Goal: Task Accomplishment & Management: Manage account settings

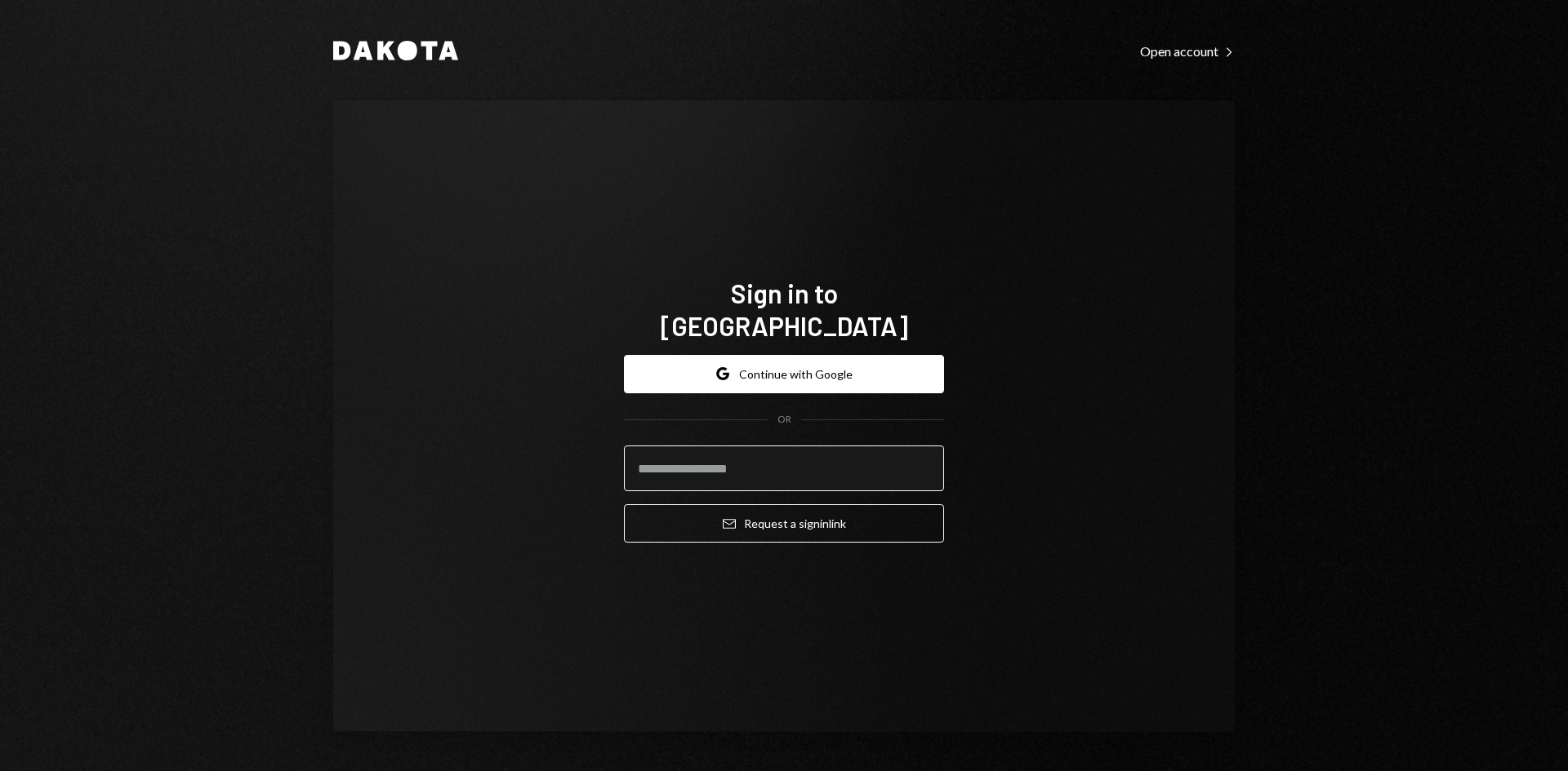
drag, startPoint x: 751, startPoint y: 473, endPoint x: 806, endPoint y: 460, distance: 56.5
click at [751, 472] on input "email" at bounding box center [784, 468] width 320 height 46
click at [0, 770] on com-1password-button at bounding box center [0, 771] width 0 height 0
click at [650, 449] on input "email" at bounding box center [784, 468] width 320 height 46
type input "*****"
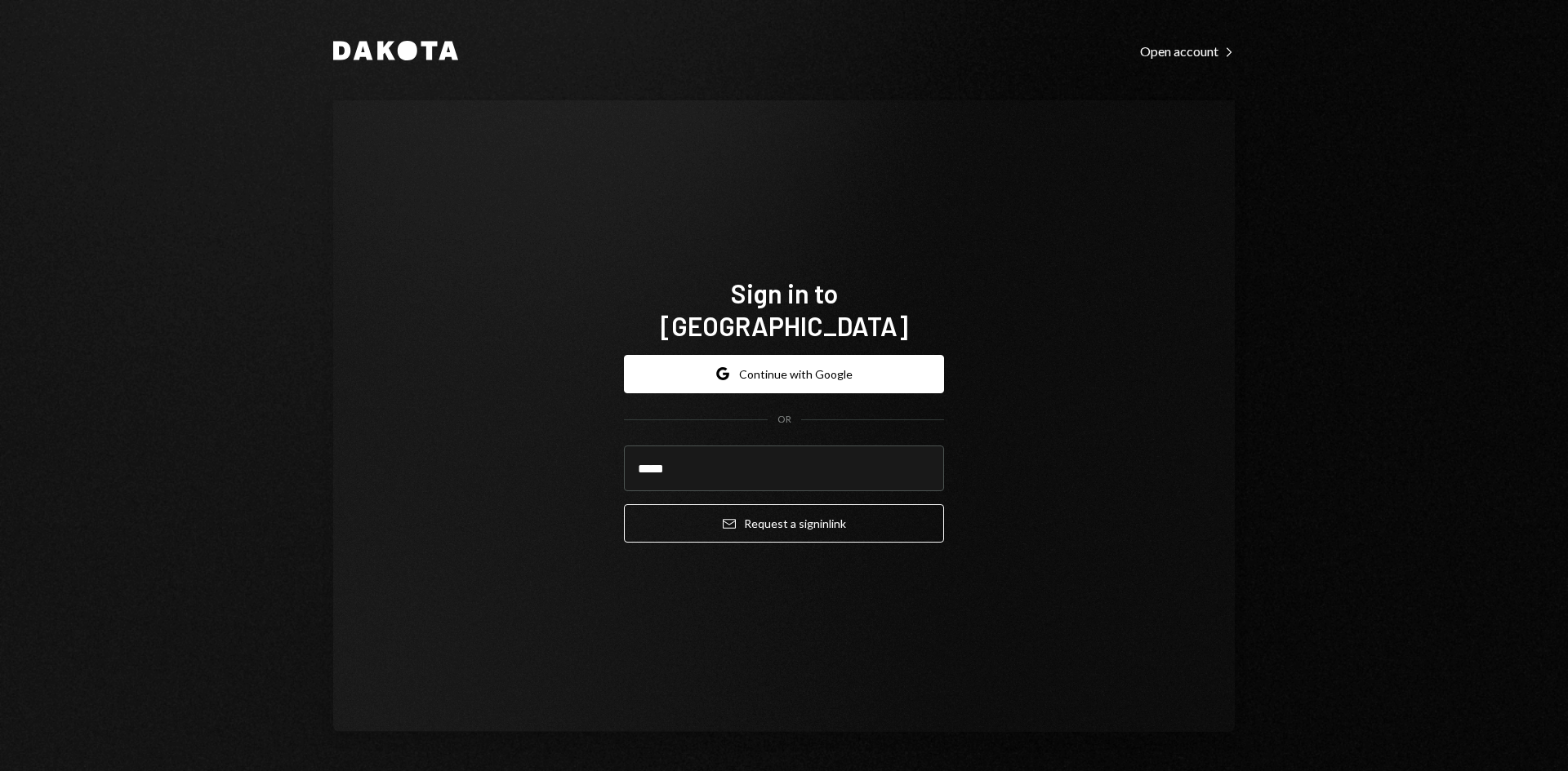
drag, startPoint x: 731, startPoint y: 459, endPoint x: 390, endPoint y: 458, distance: 341.0
click at [386, 458] on div "Sign in to Dakota Google Continue with Google OR ***** Email Request a sign in …" at bounding box center [784, 416] width 902 height 631
click at [0, 770] on com-1password-button at bounding box center [0, 771] width 0 height 0
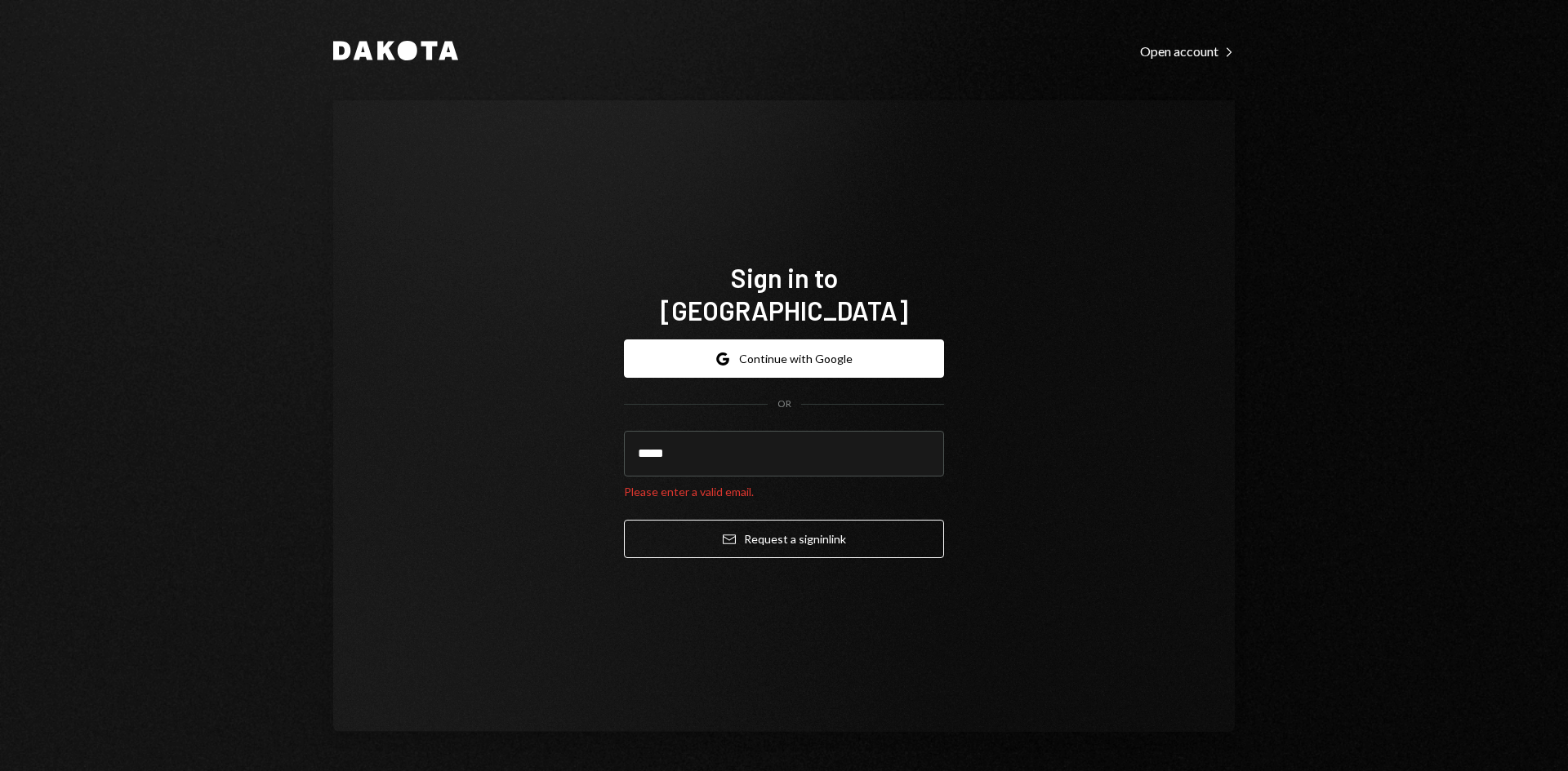
type input "**********"
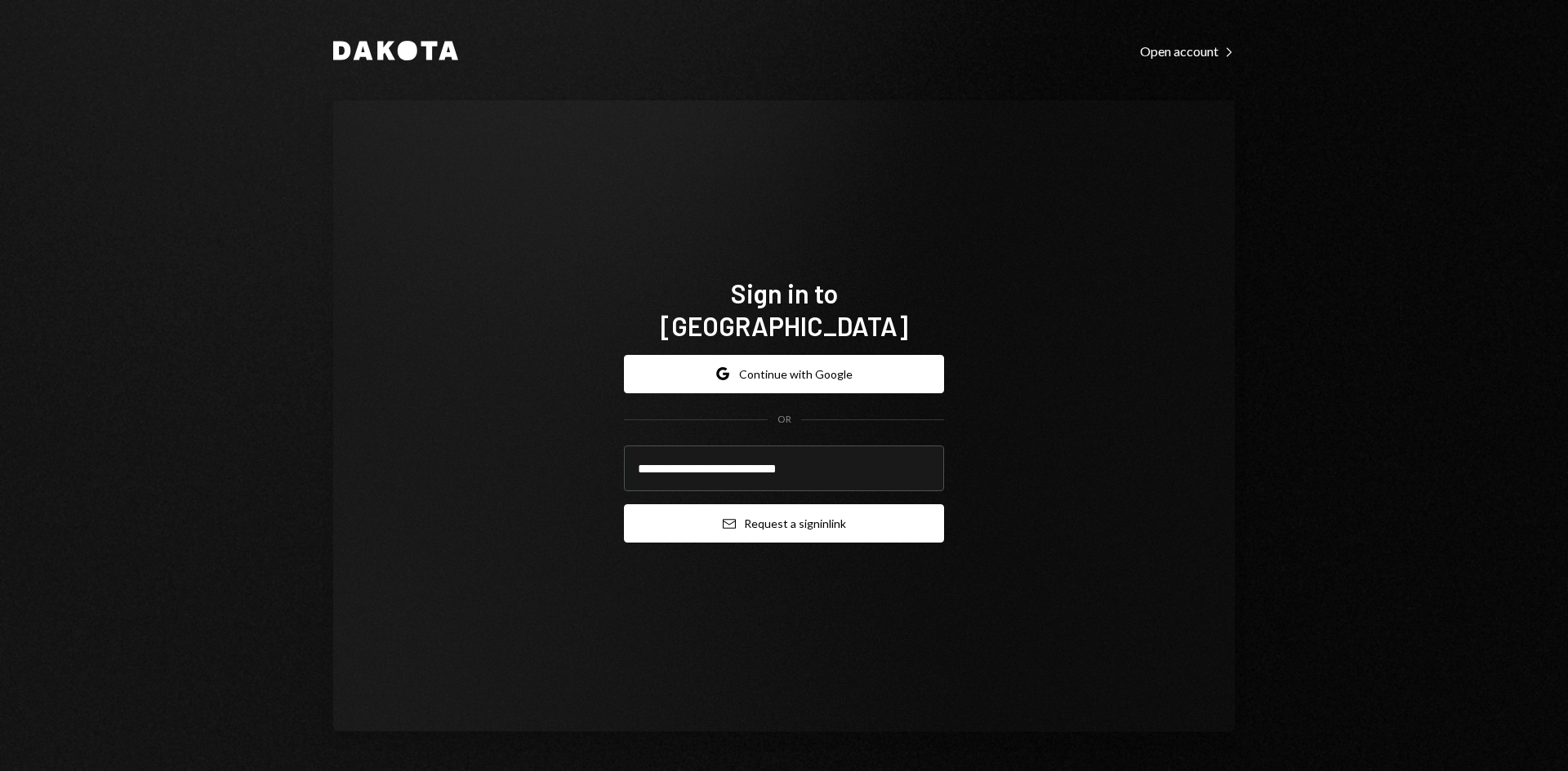
click at [791, 512] on button "Email Request a sign in link" at bounding box center [784, 523] width 320 height 38
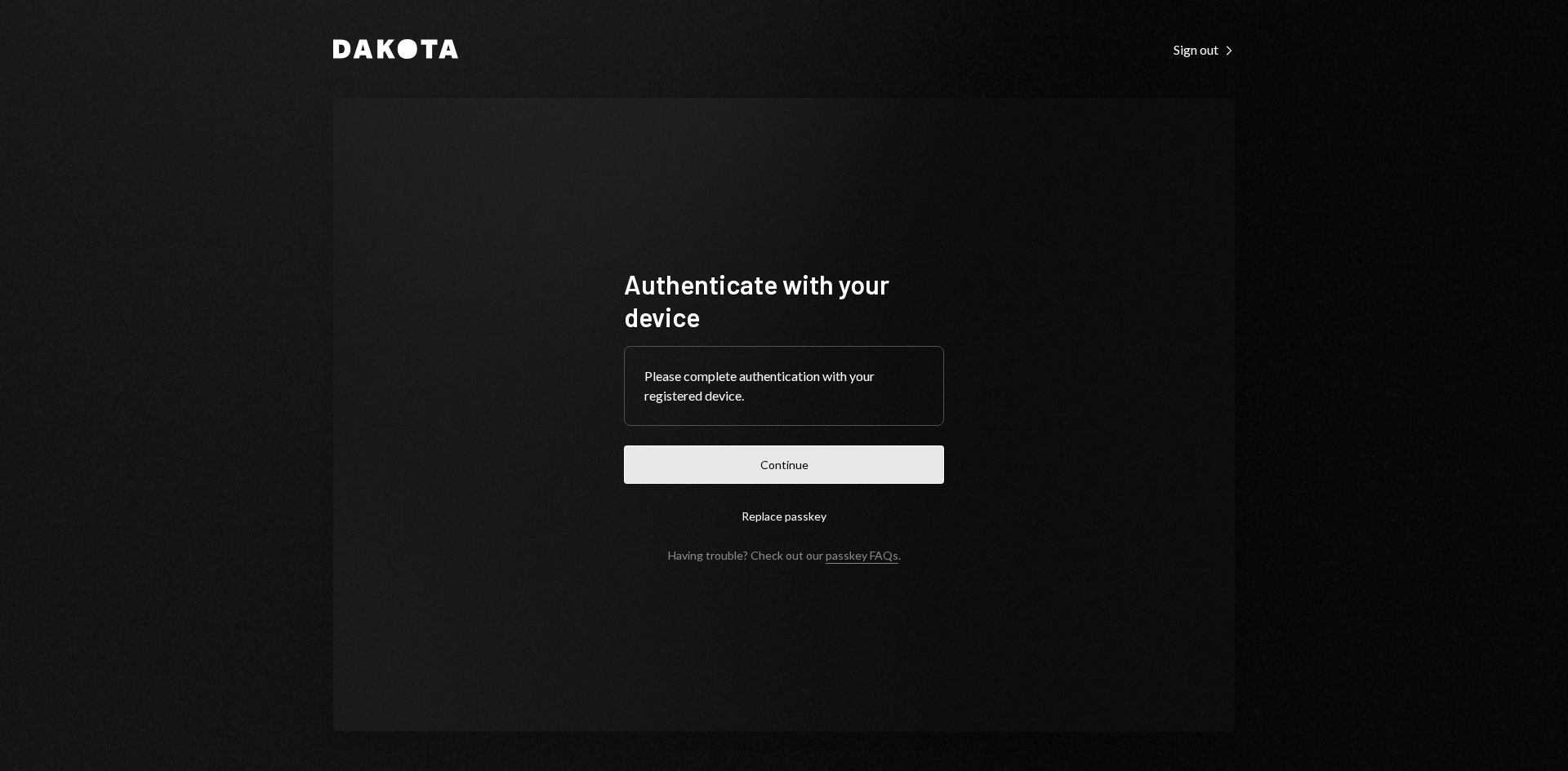
click at [719, 465] on button "Continue" at bounding box center [784, 465] width 320 height 38
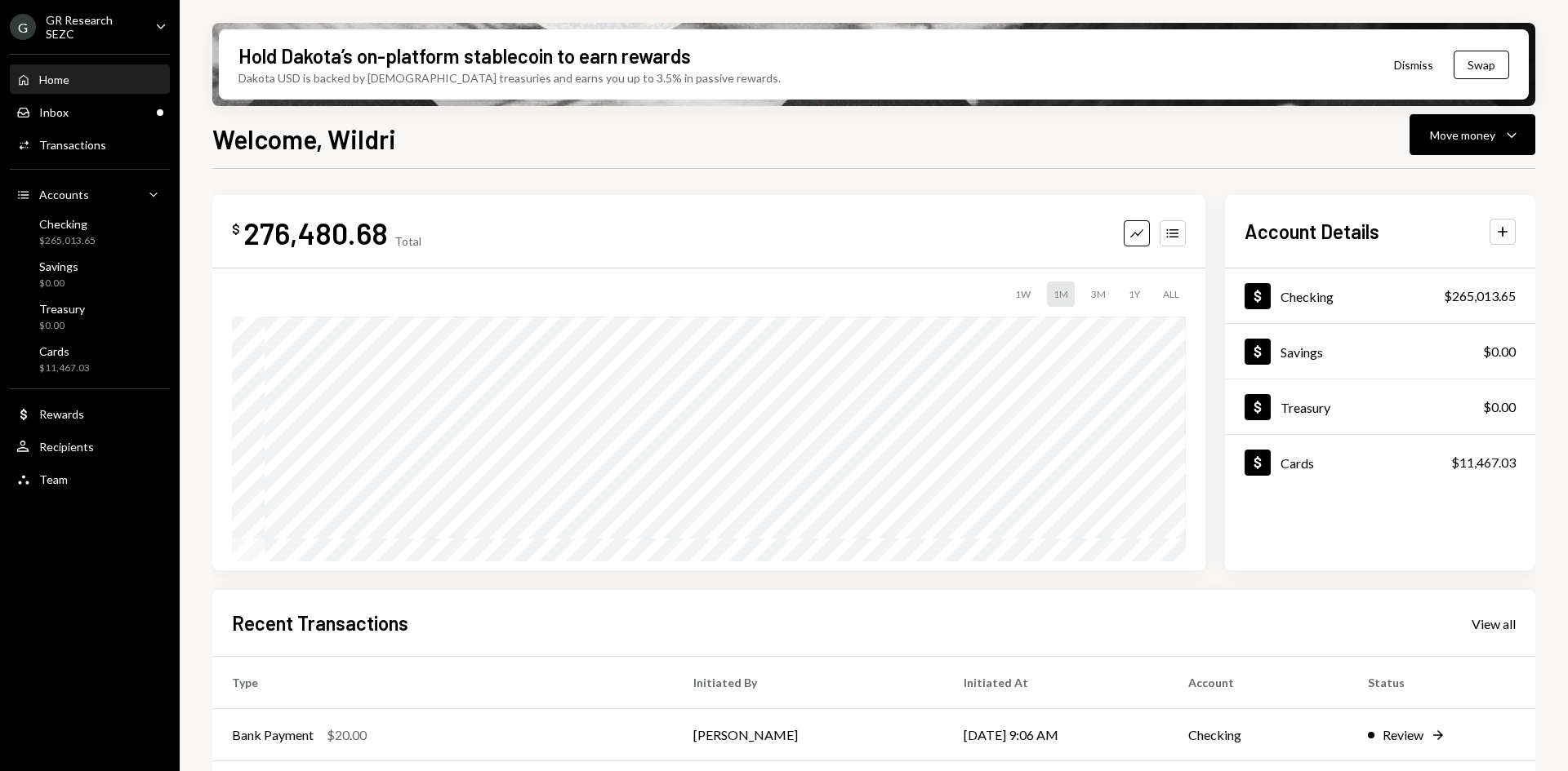
click at [153, 29] on icon "Caret Down" at bounding box center [160, 25] width 18 height 18
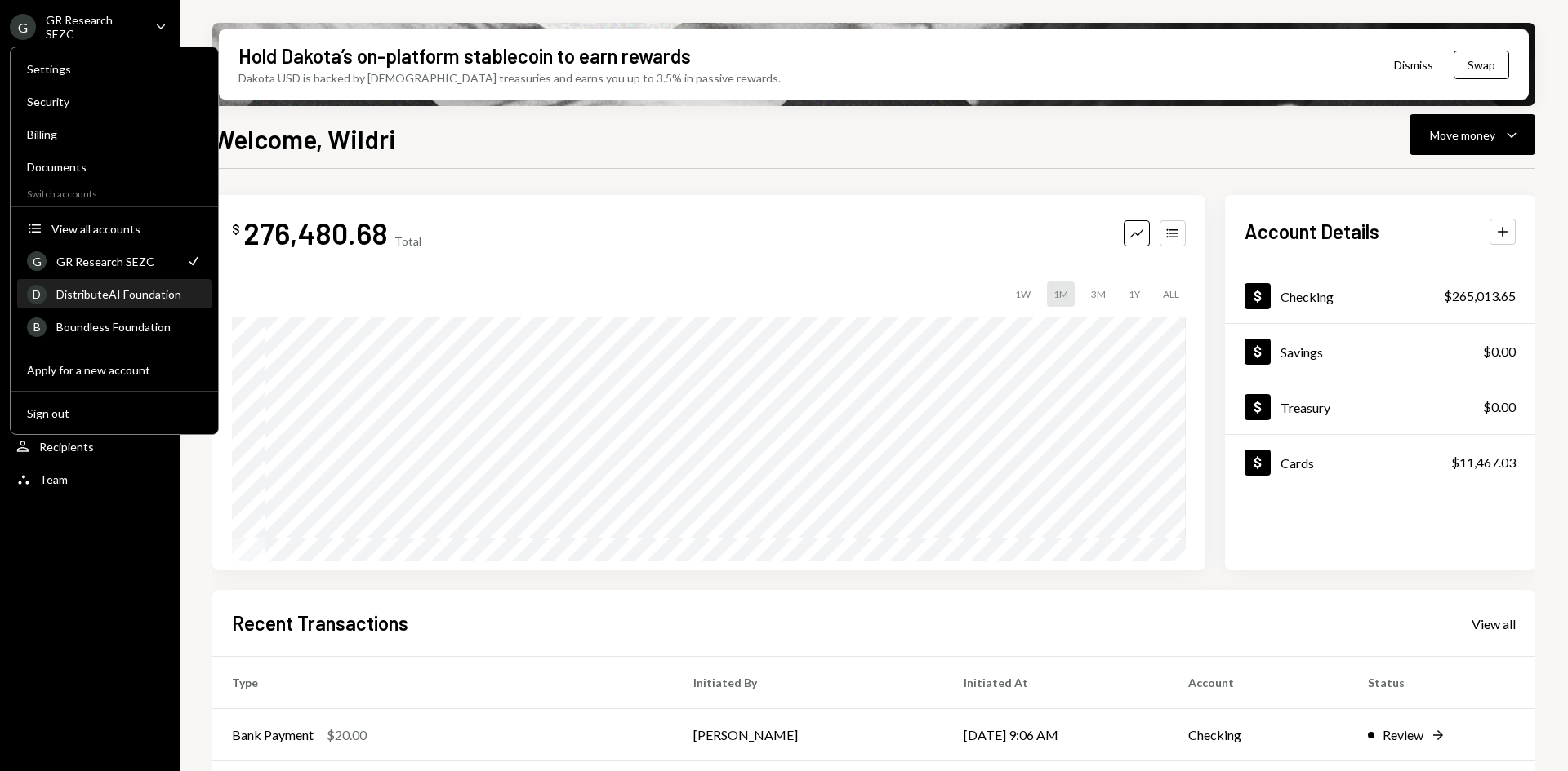
click at [126, 298] on div "DistributeAI Foundation" at bounding box center [128, 294] width 145 height 14
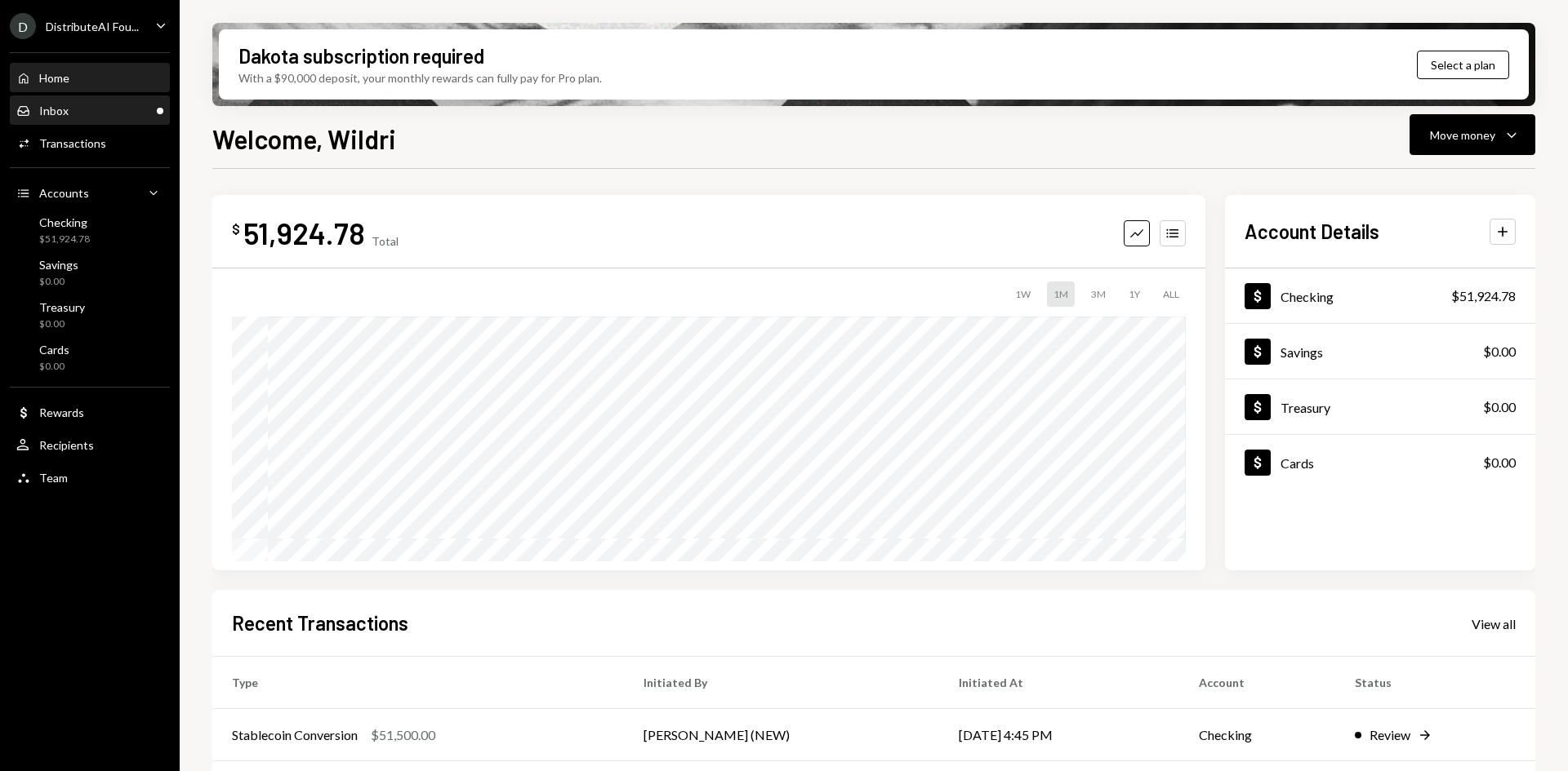
click at [136, 114] on div "Inbox Inbox" at bounding box center [89, 111] width 147 height 15
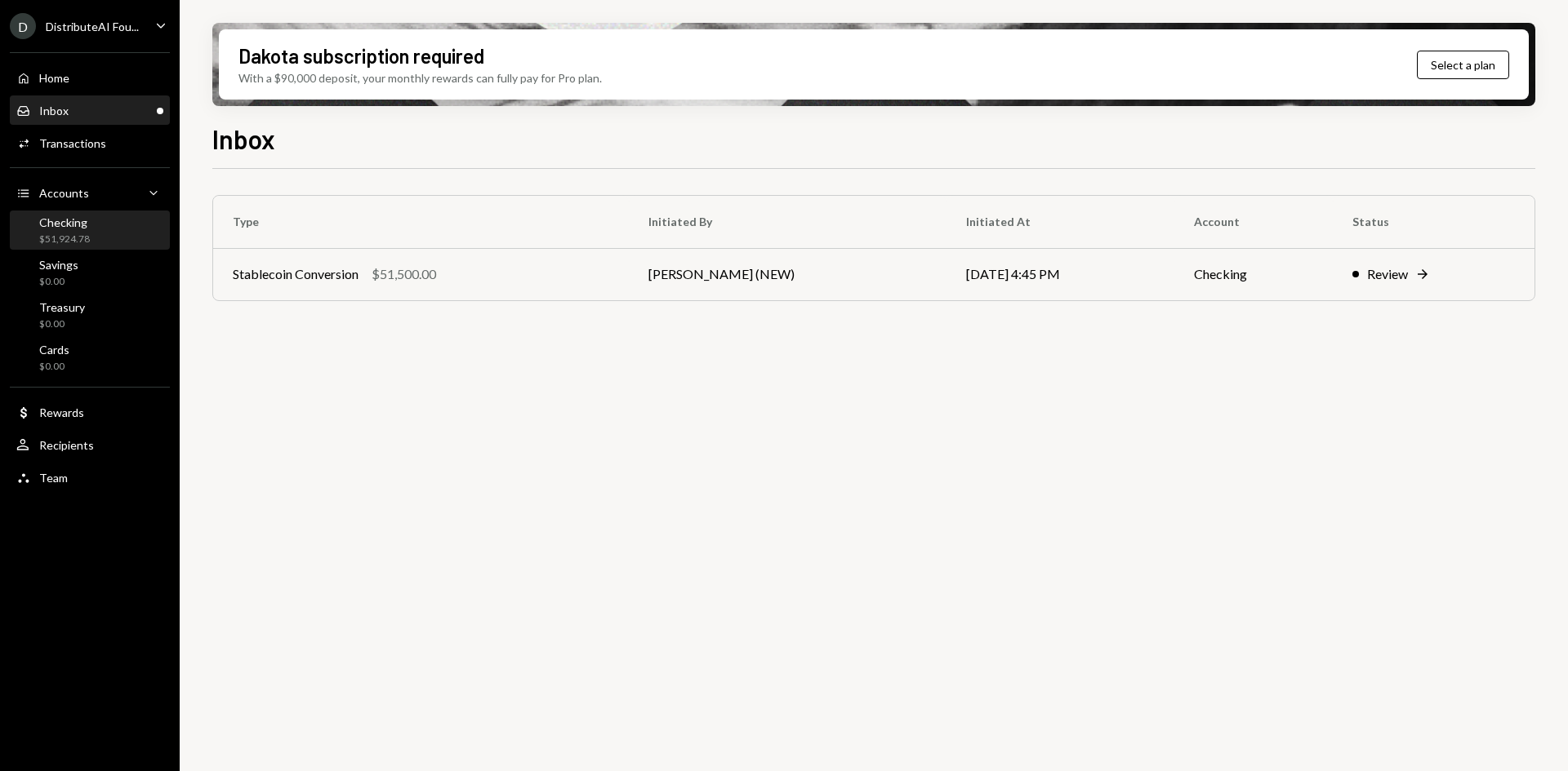
click at [73, 232] on div "$51,924.78" at bounding box center [65, 239] width 51 height 14
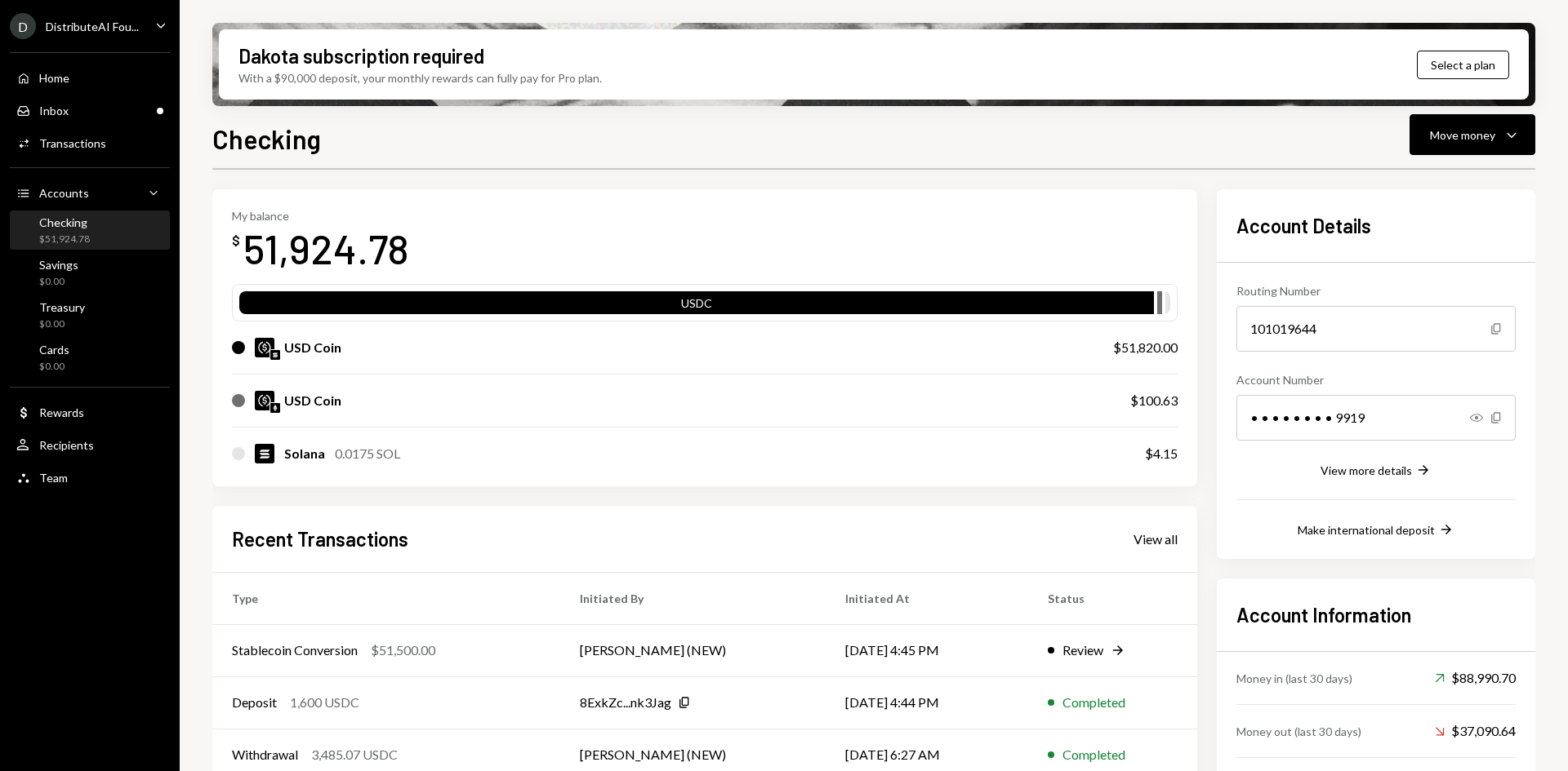
scroll to position [82, 0]
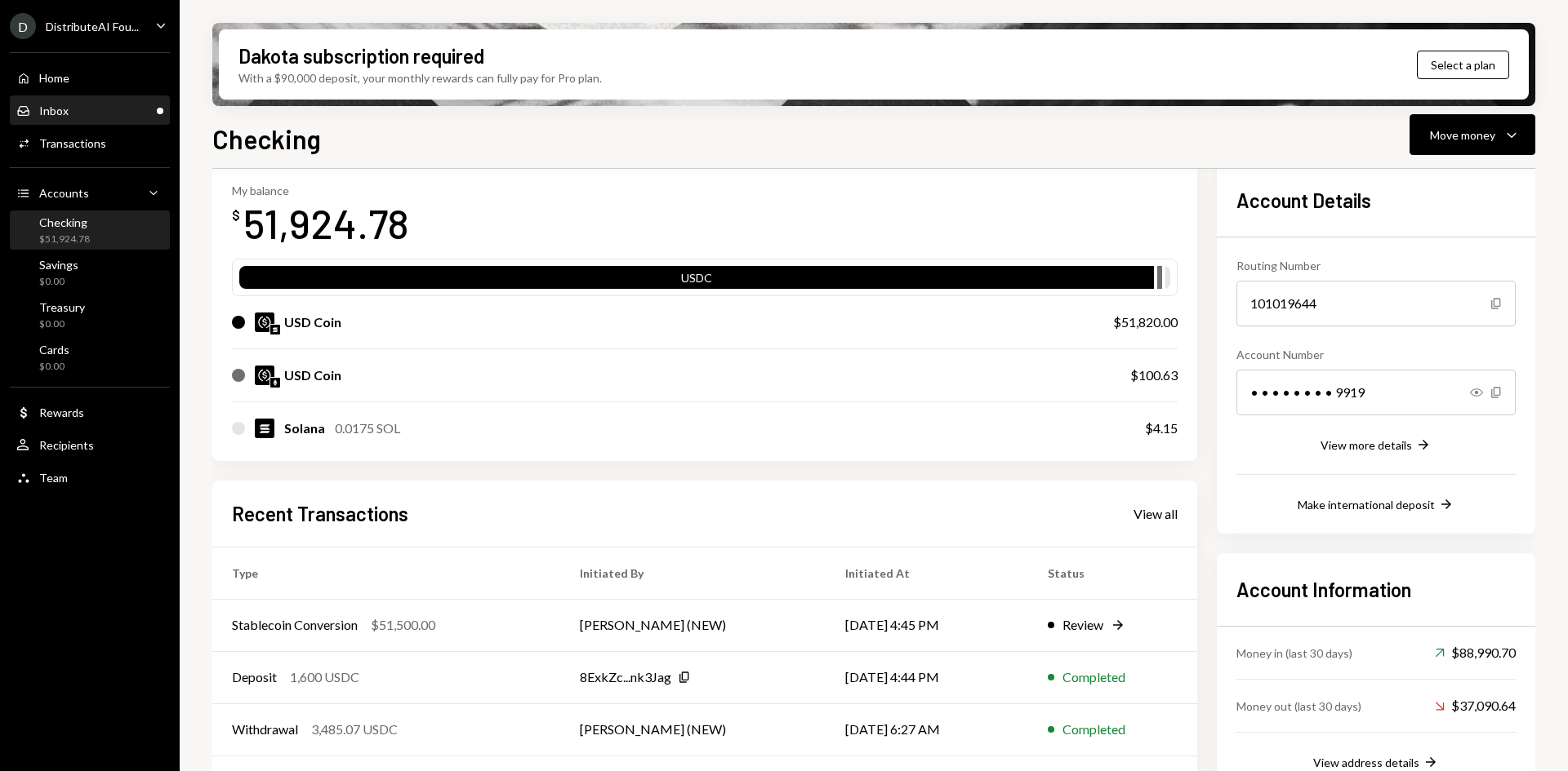
click at [130, 111] on div "Inbox Inbox" at bounding box center [89, 111] width 147 height 15
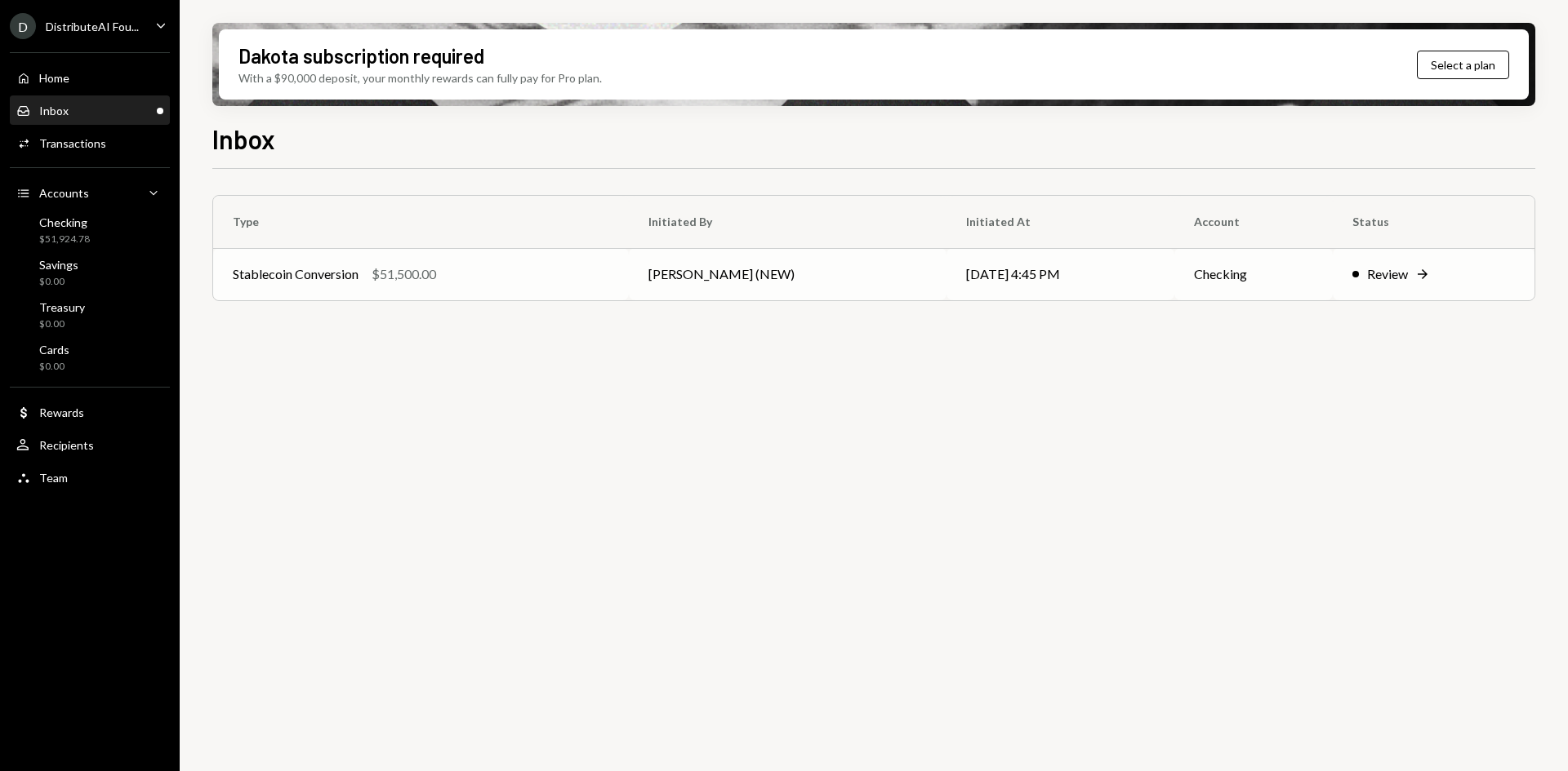
click at [687, 281] on td "[PERSON_NAME] (NEW)" at bounding box center [787, 274] width 318 height 52
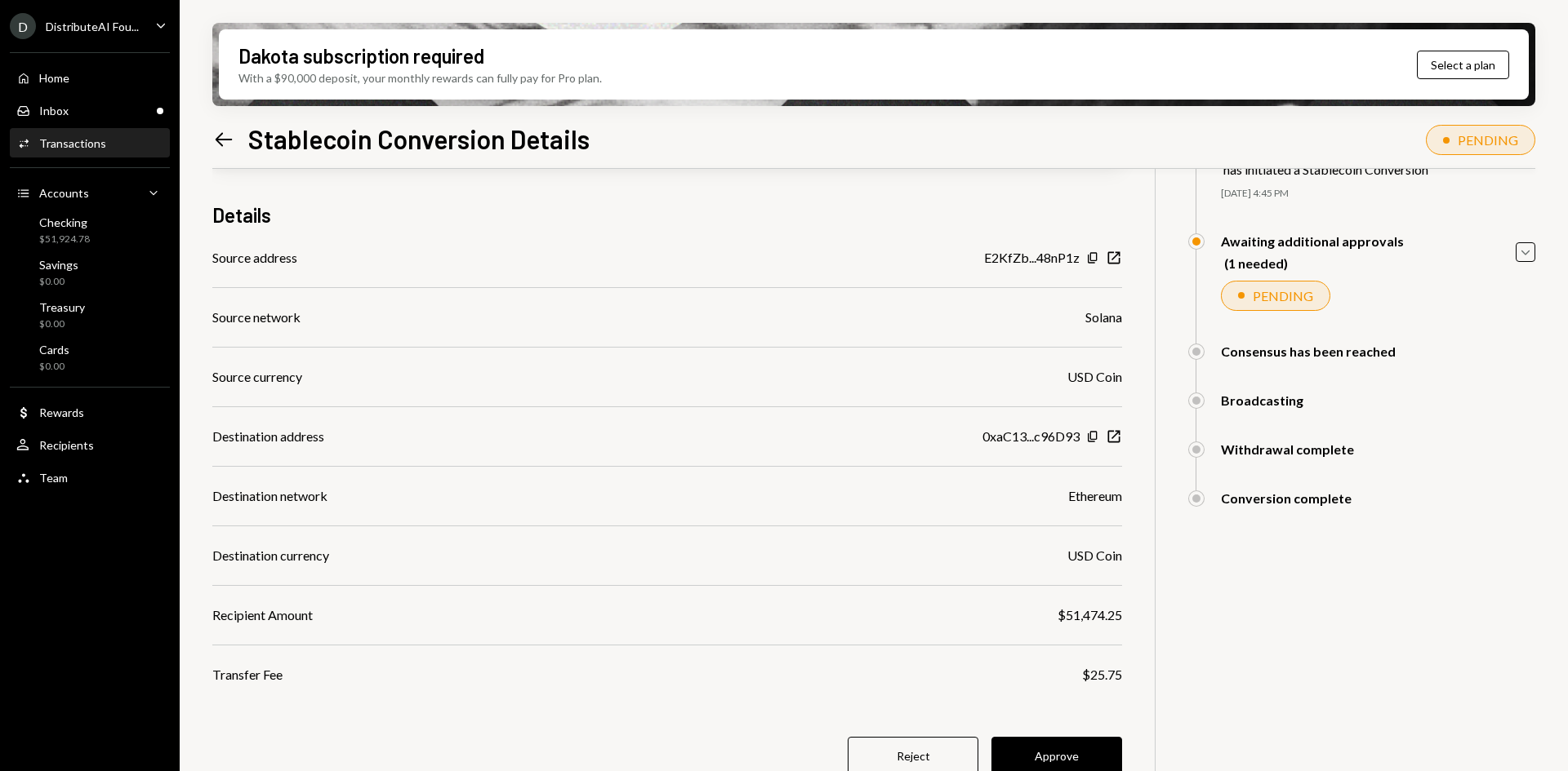
scroll to position [130, 0]
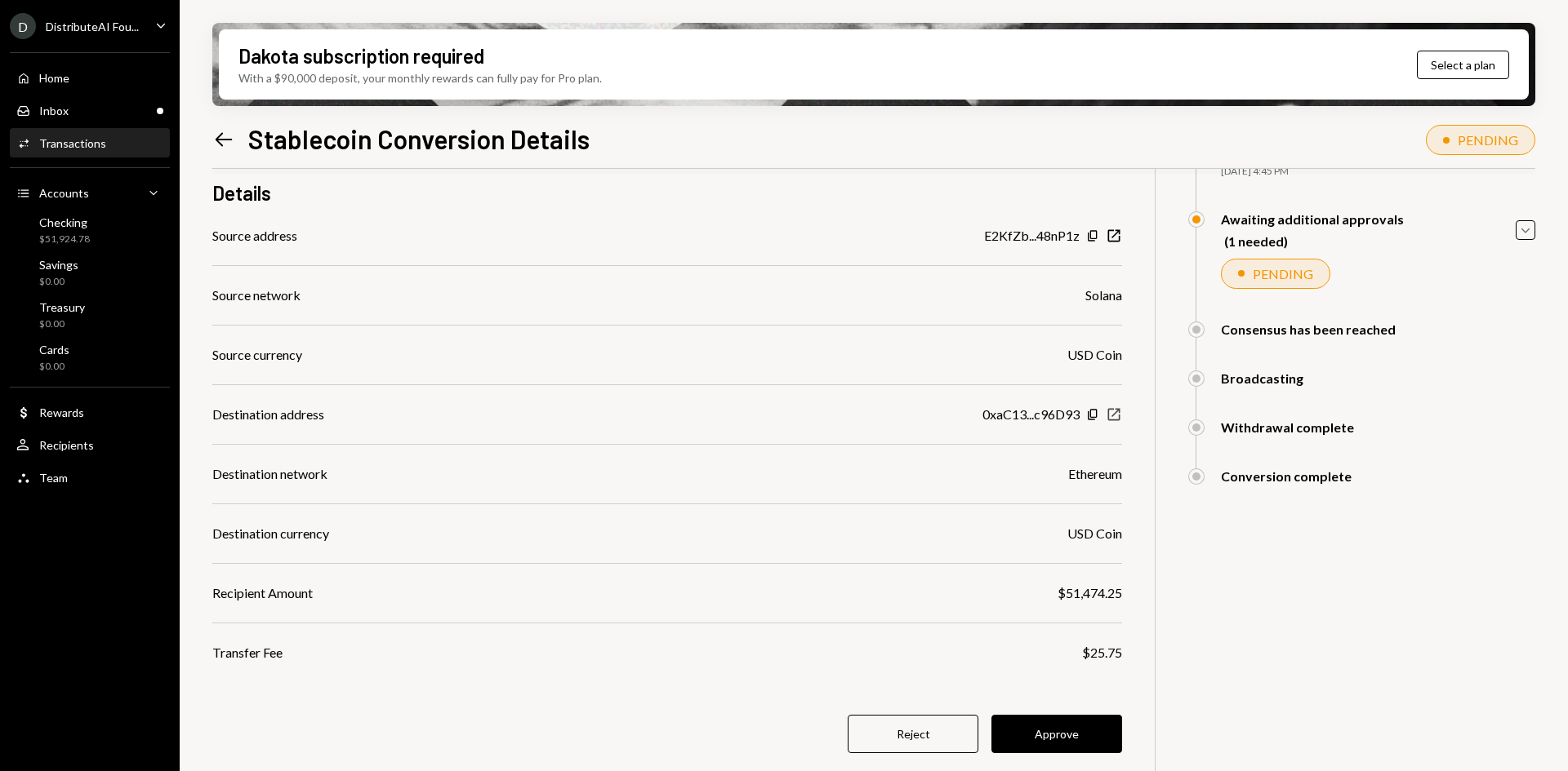
click at [1114, 417] on icon "New Window" at bounding box center [1113, 414] width 16 height 16
click at [80, 232] on div "$51,924.78" at bounding box center [65, 239] width 51 height 14
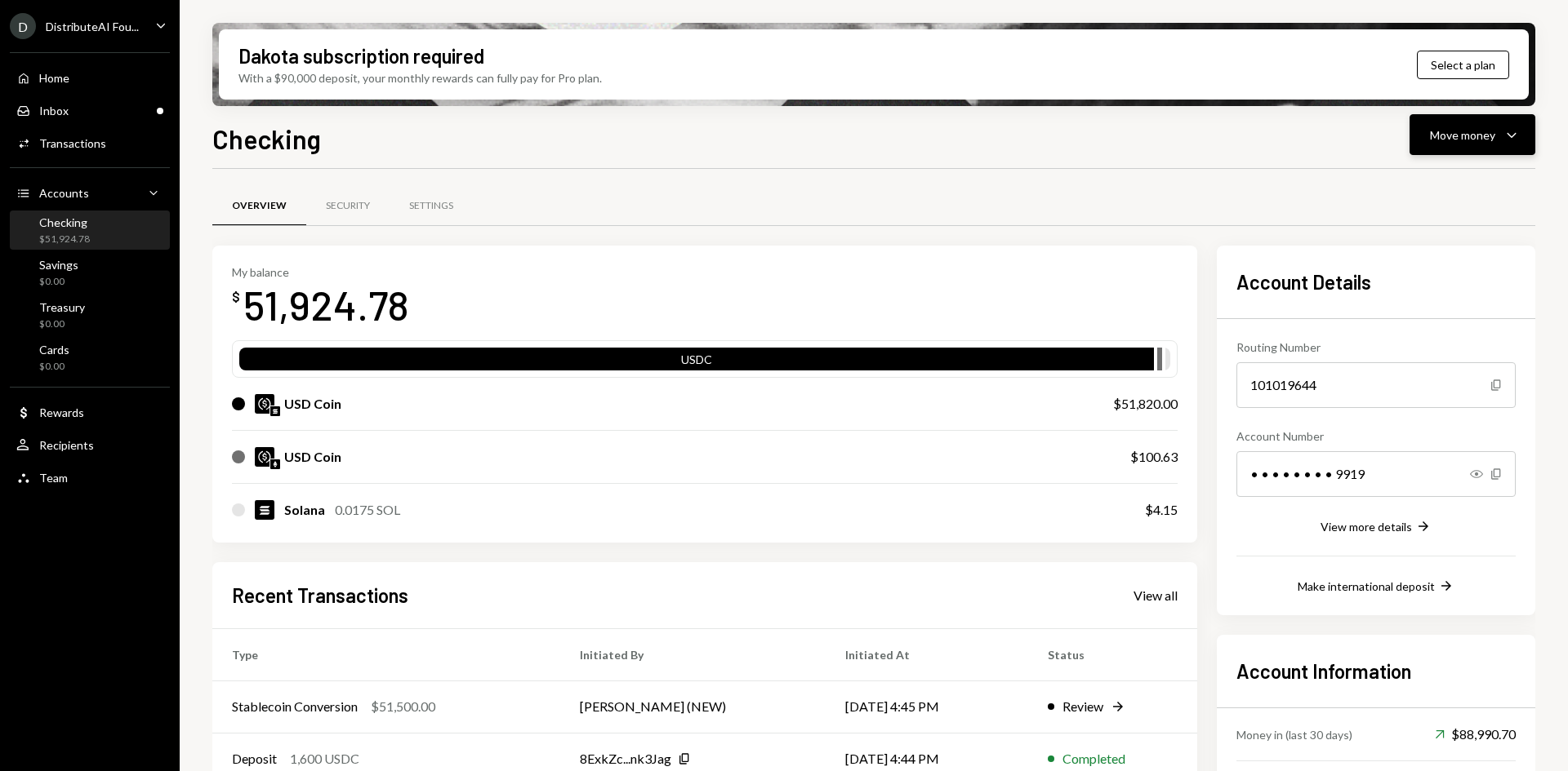
click at [1456, 138] on div "Move money" at bounding box center [1462, 135] width 66 height 17
click at [1422, 252] on div "Deposit" at bounding box center [1458, 258] width 119 height 17
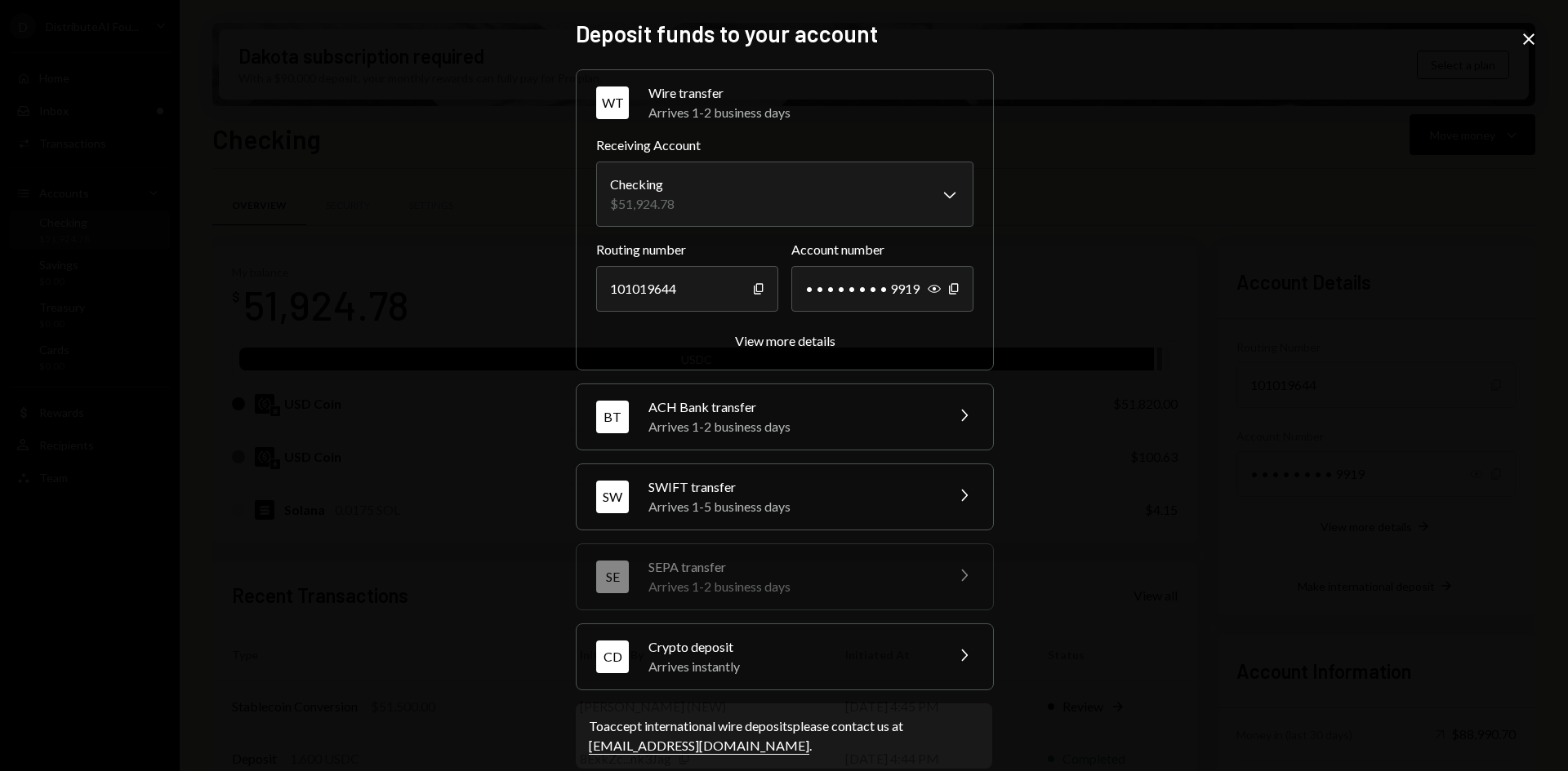
click at [789, 672] on div "Arrives instantly" at bounding box center [791, 666] width 286 height 20
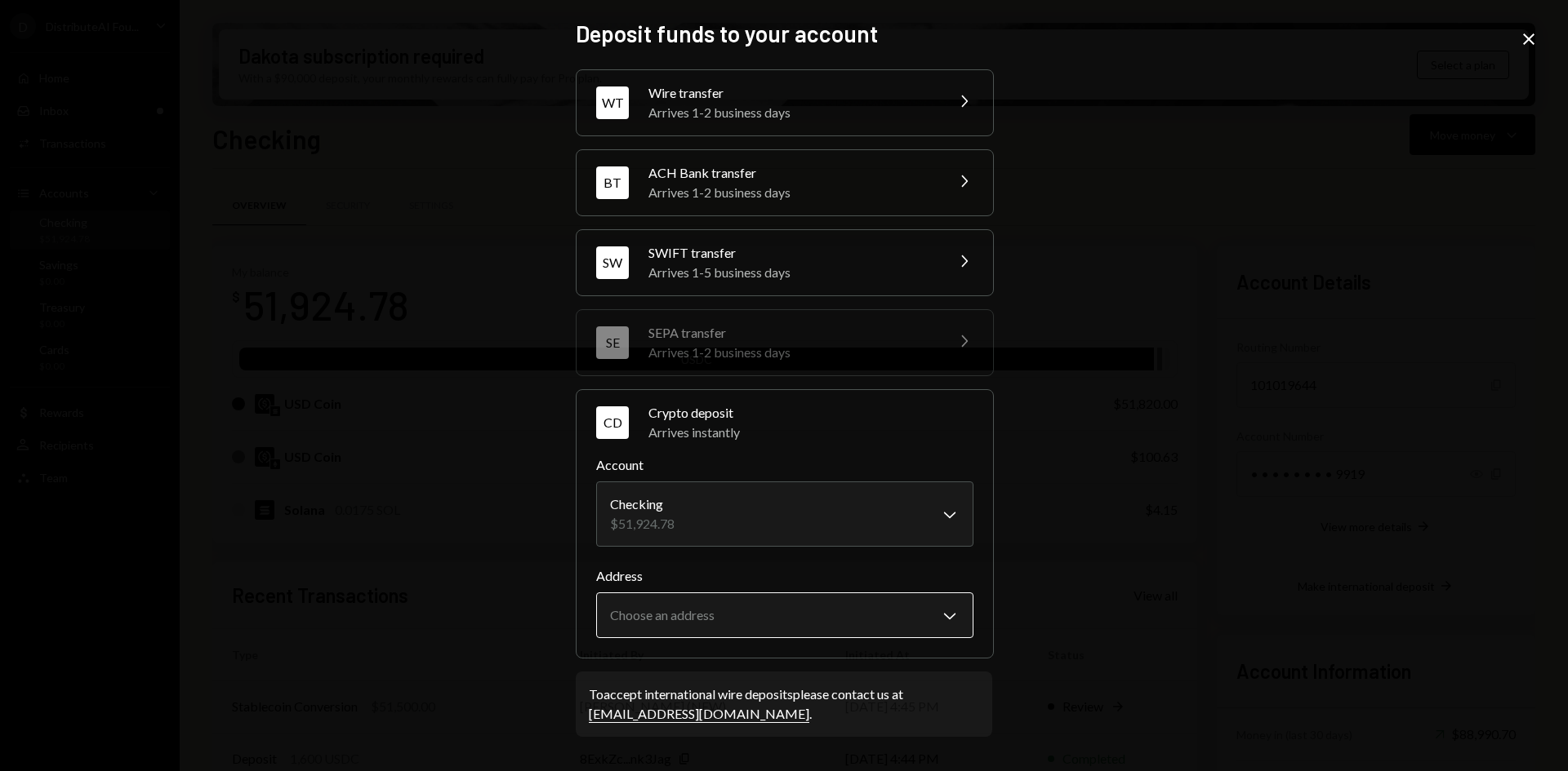
click at [724, 630] on body "D DistributeAI Fou... Caret Down Home Home Inbox Inbox Activities Transactions …" at bounding box center [784, 385] width 1568 height 771
select select "**********"
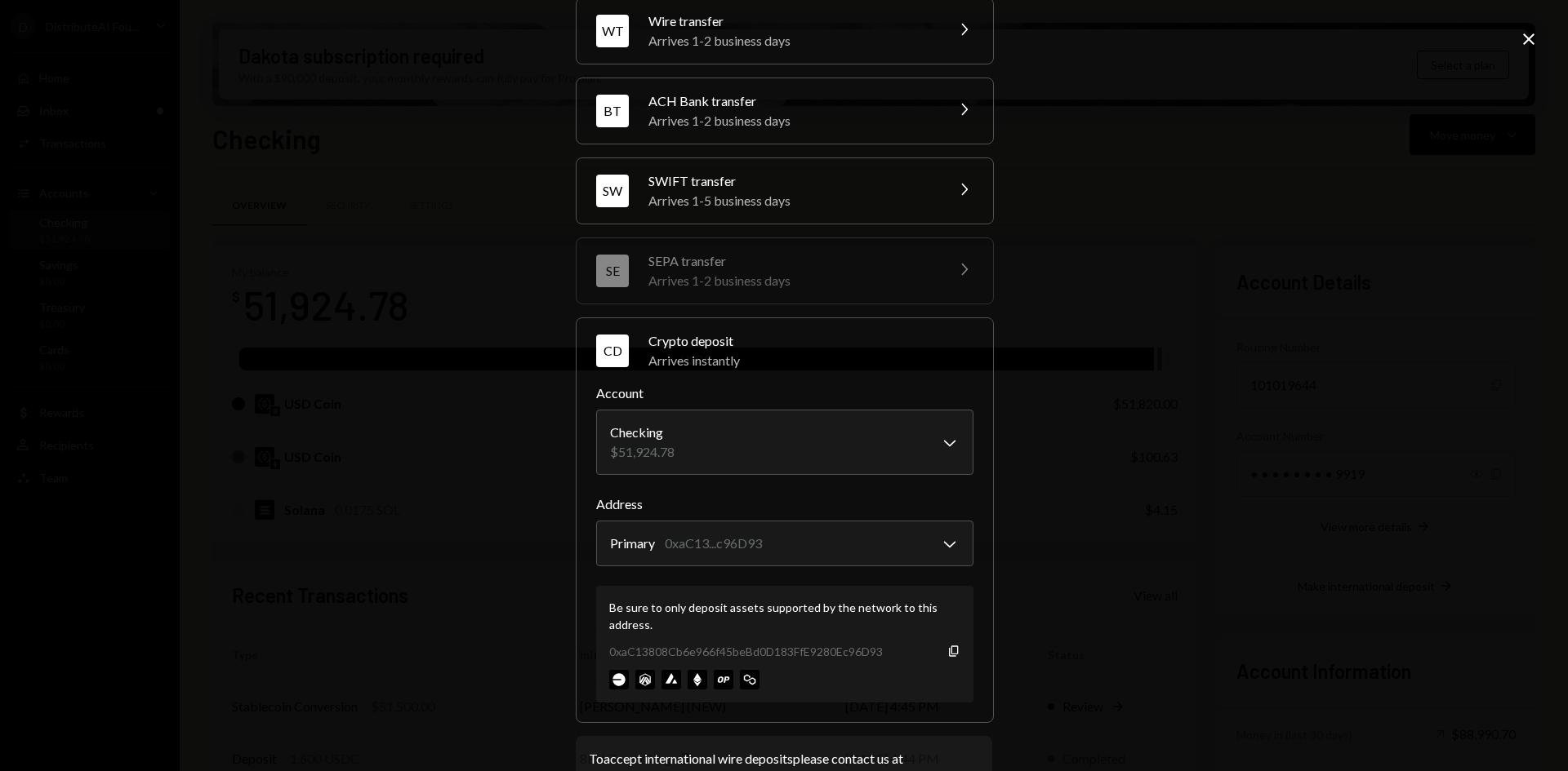
scroll to position [128, 0]
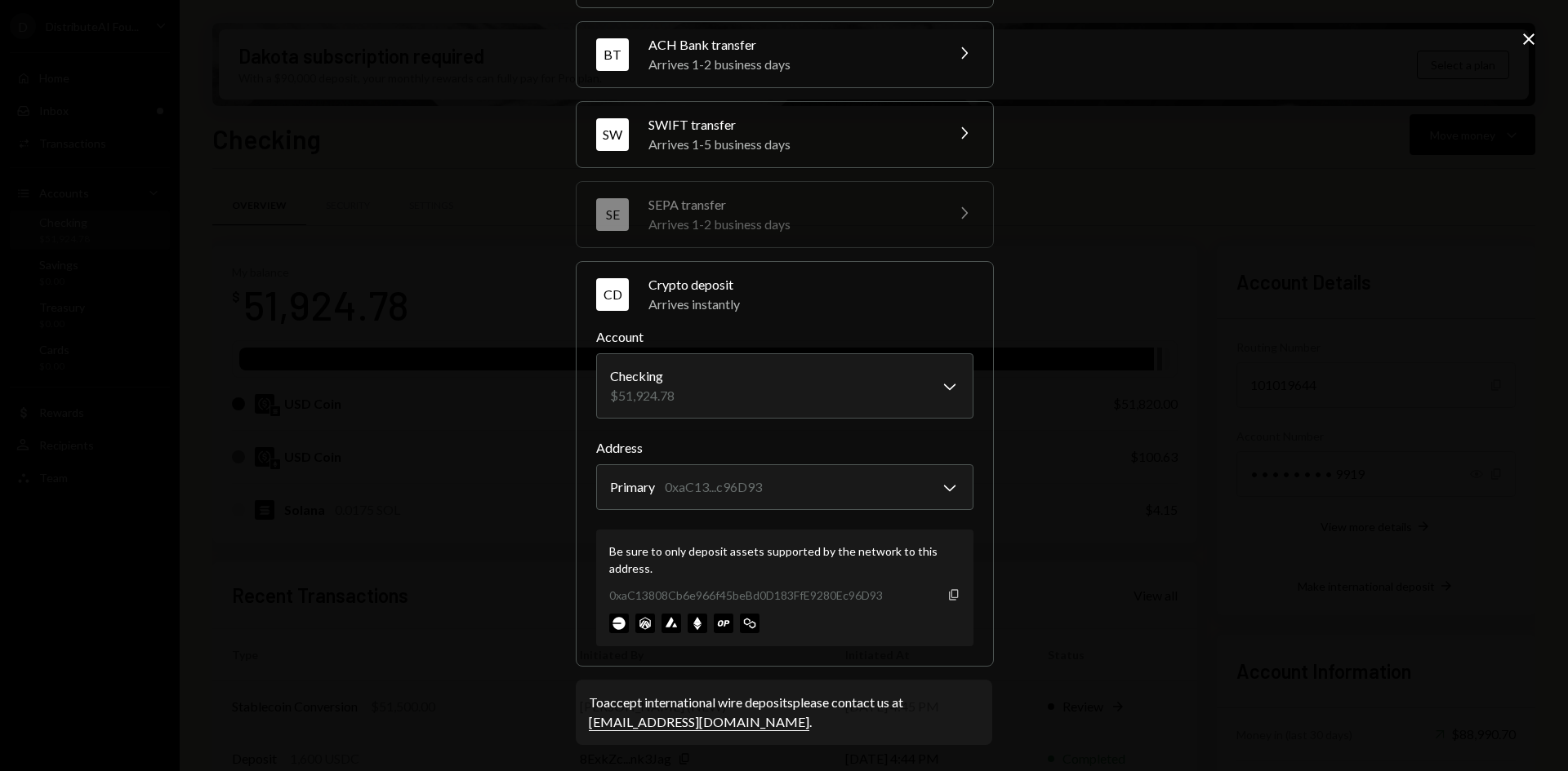
click at [947, 599] on icon "Copy" at bounding box center [953, 595] width 13 height 13
click at [1524, 37] on icon "Close" at bounding box center [1528, 38] width 20 height 20
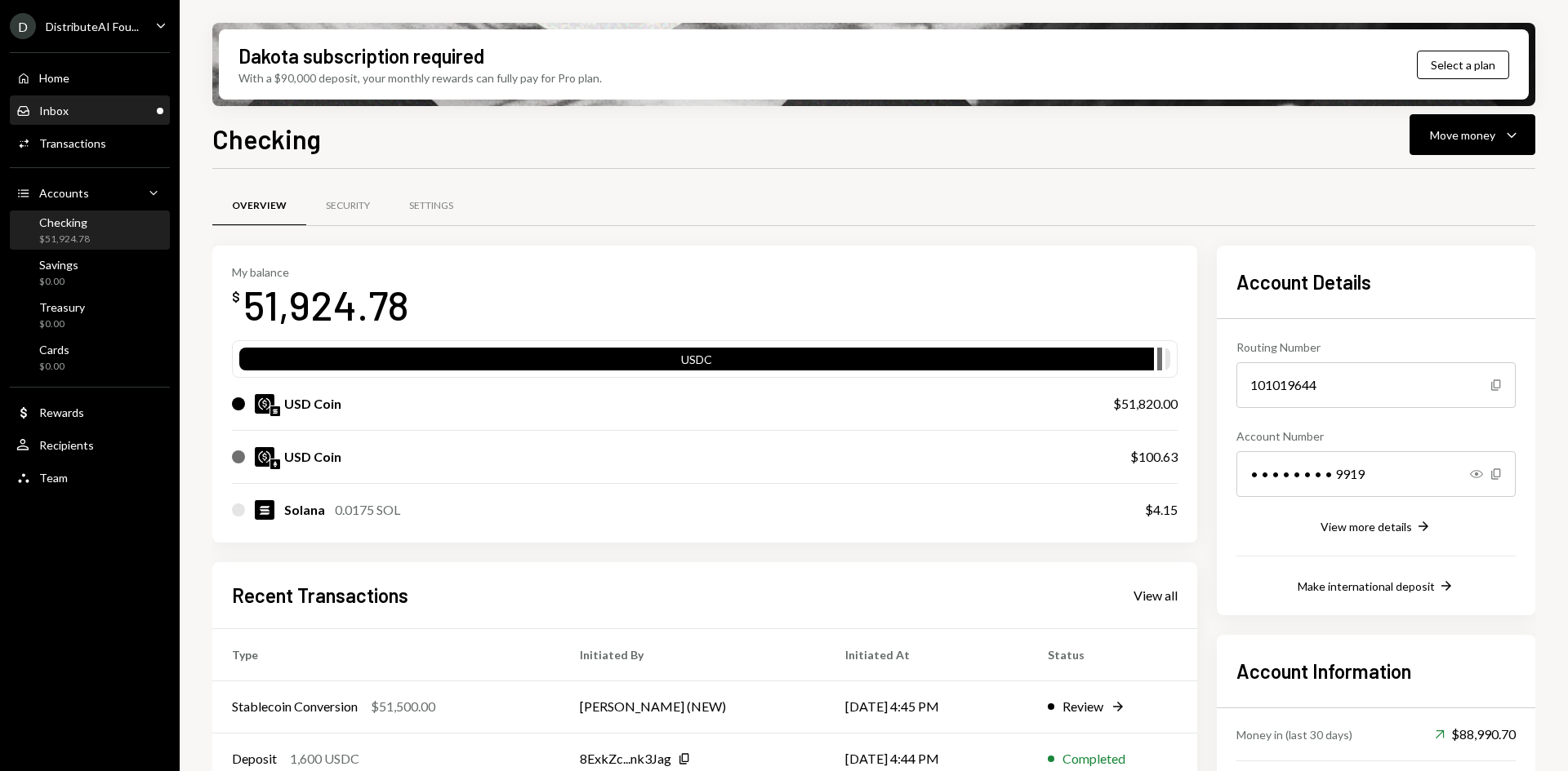
click at [141, 113] on div "Inbox Inbox" at bounding box center [89, 111] width 147 height 15
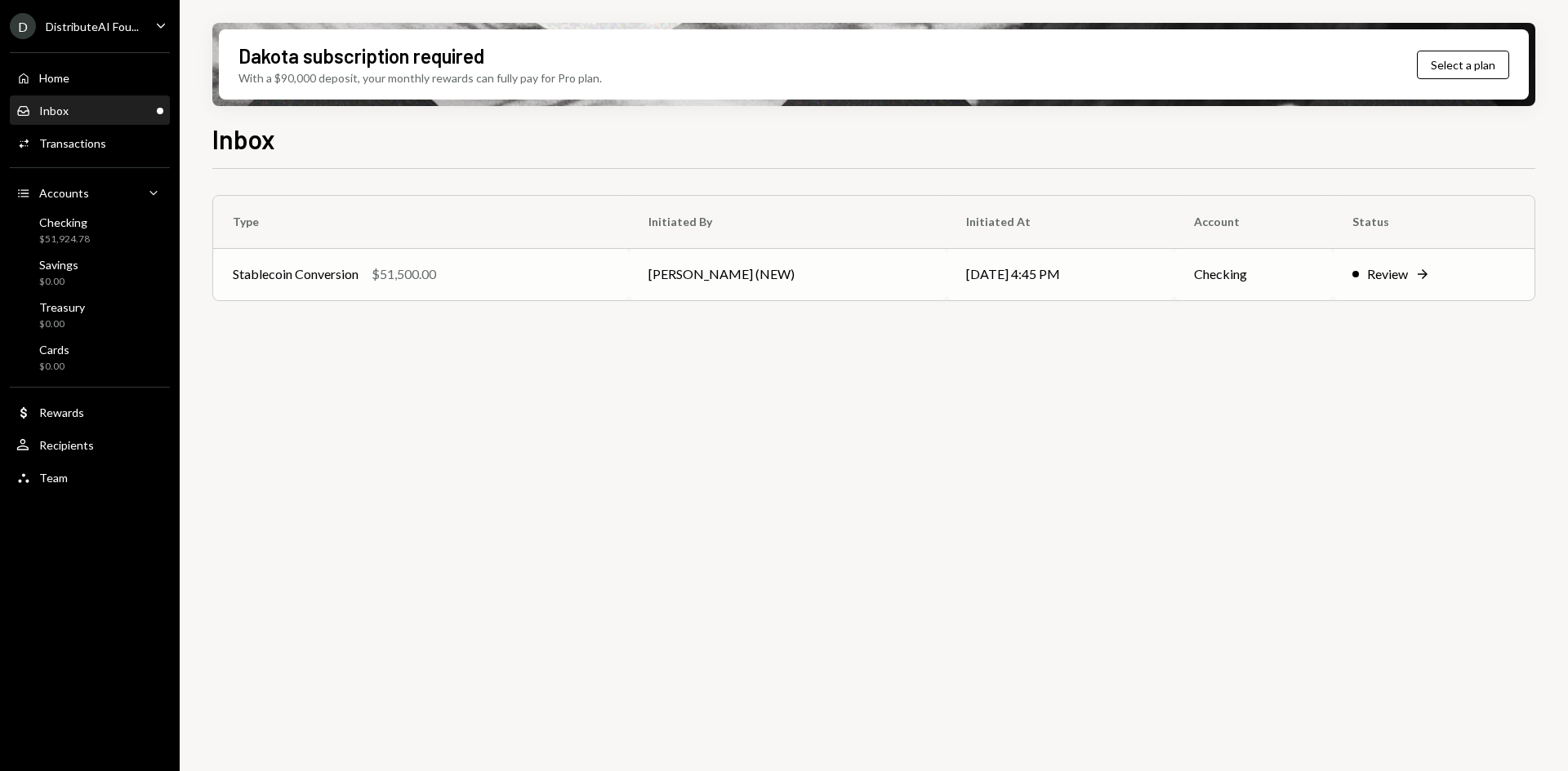
click at [918, 283] on td "[PERSON_NAME] (NEW)" at bounding box center [787, 274] width 318 height 52
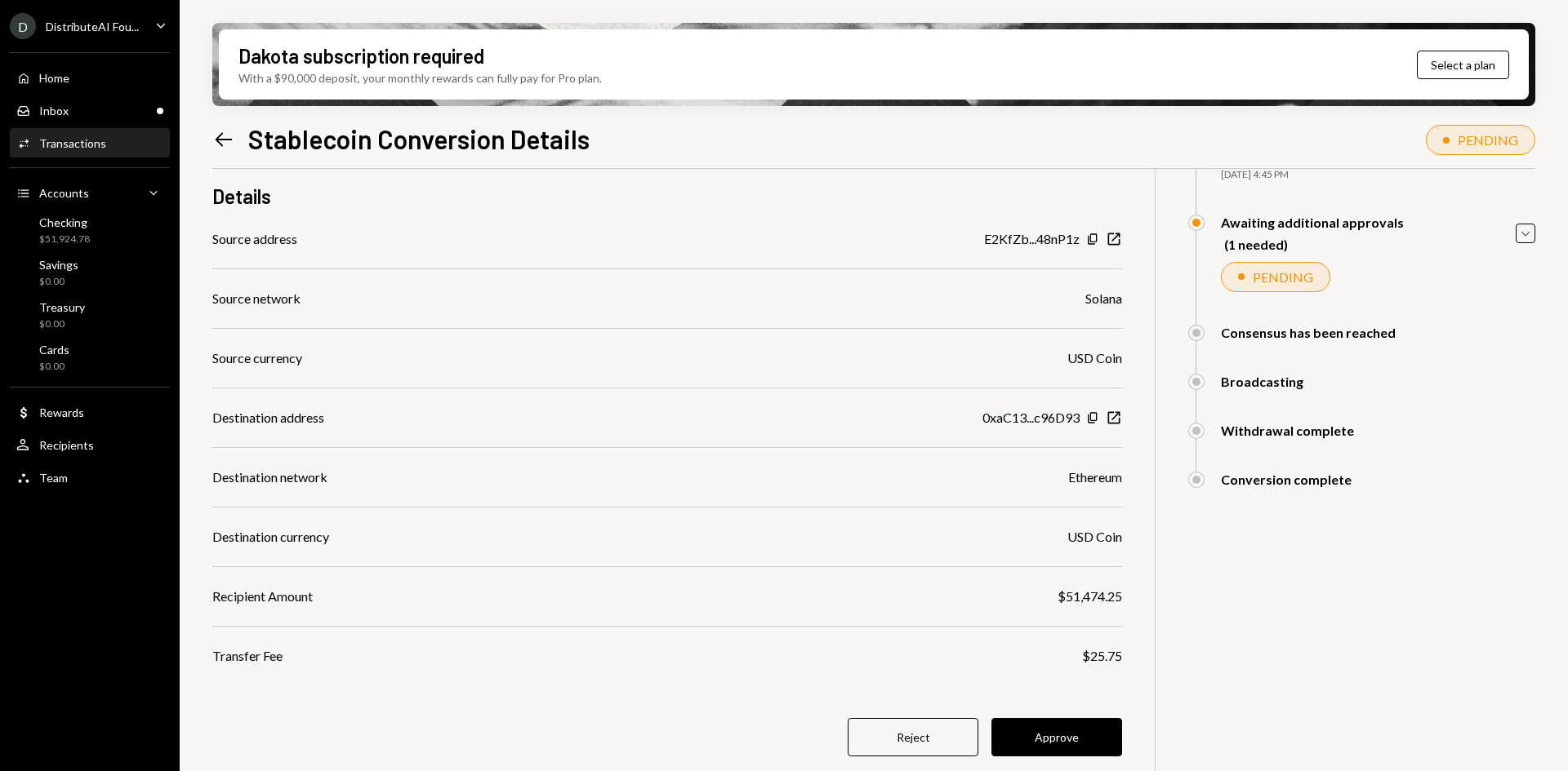
scroll to position [130, 0]
click at [1093, 417] on icon "button" at bounding box center [1092, 413] width 9 height 10
click at [1079, 725] on button "Approve" at bounding box center [1056, 734] width 130 height 38
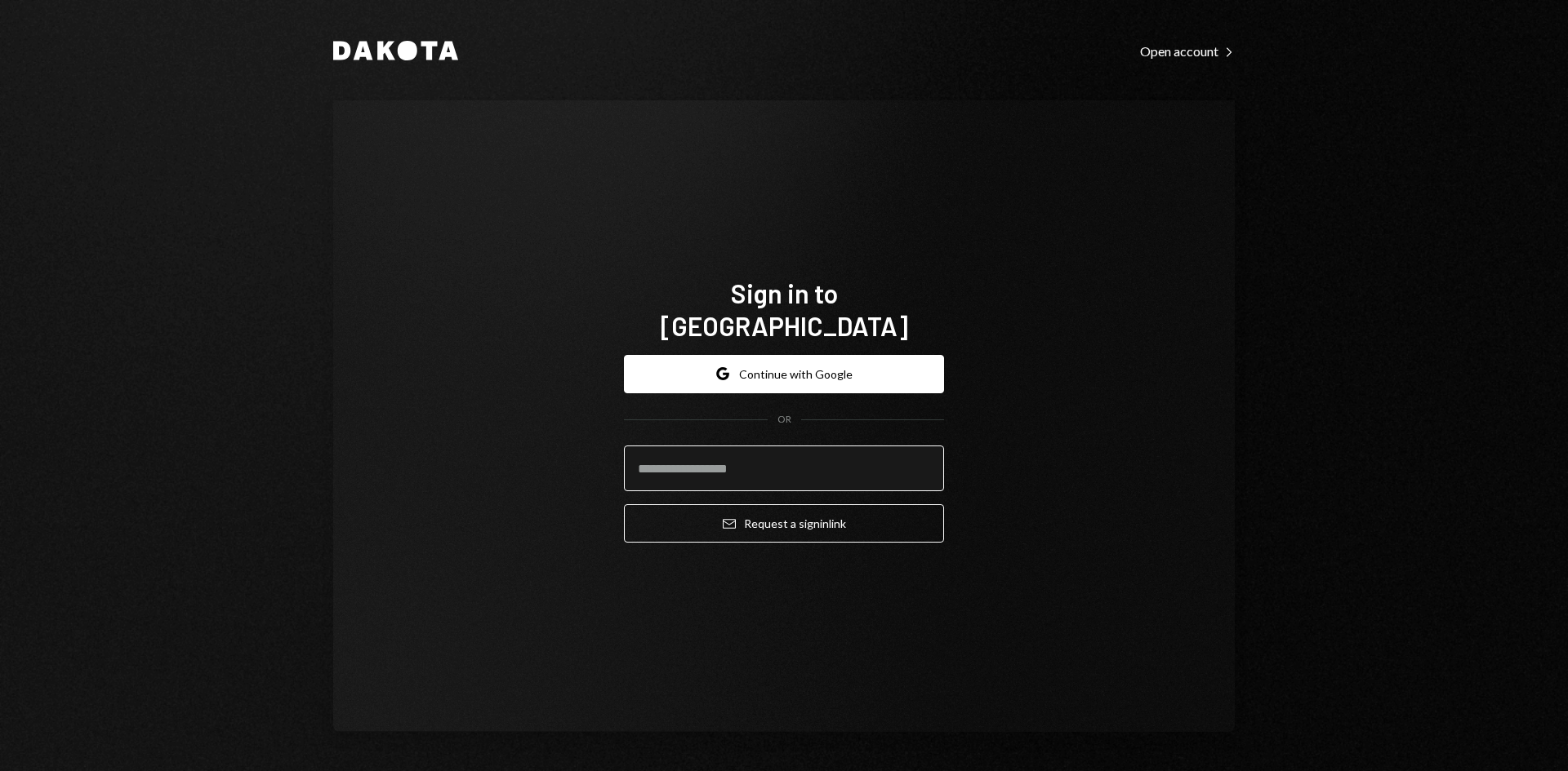
click at [719, 458] on input "email" at bounding box center [784, 468] width 320 height 46
type input "**********"
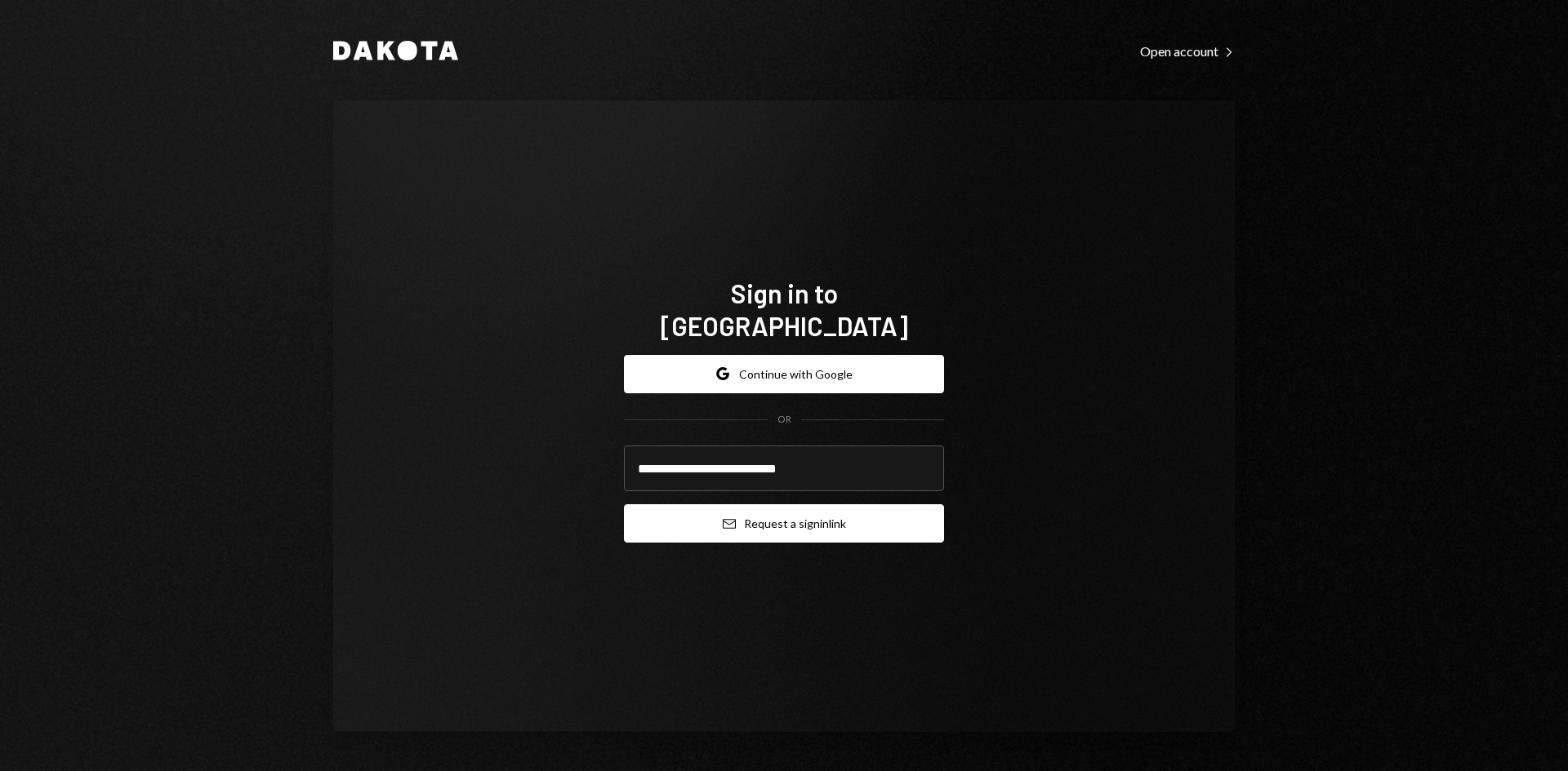
click at [834, 513] on button "Email Request a sign in link" at bounding box center [784, 523] width 320 height 38
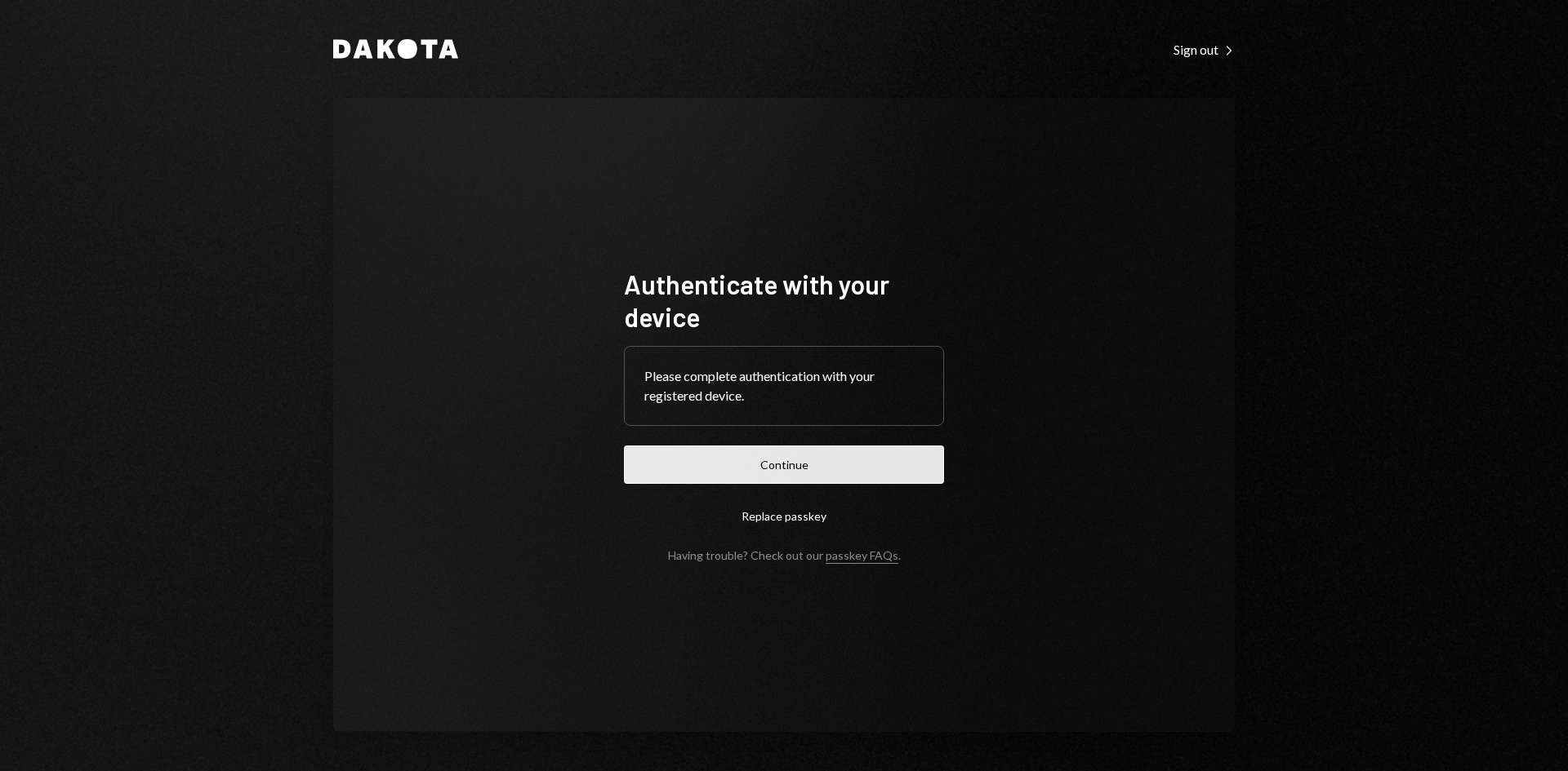
click at [717, 464] on button "Continue" at bounding box center [784, 465] width 320 height 38
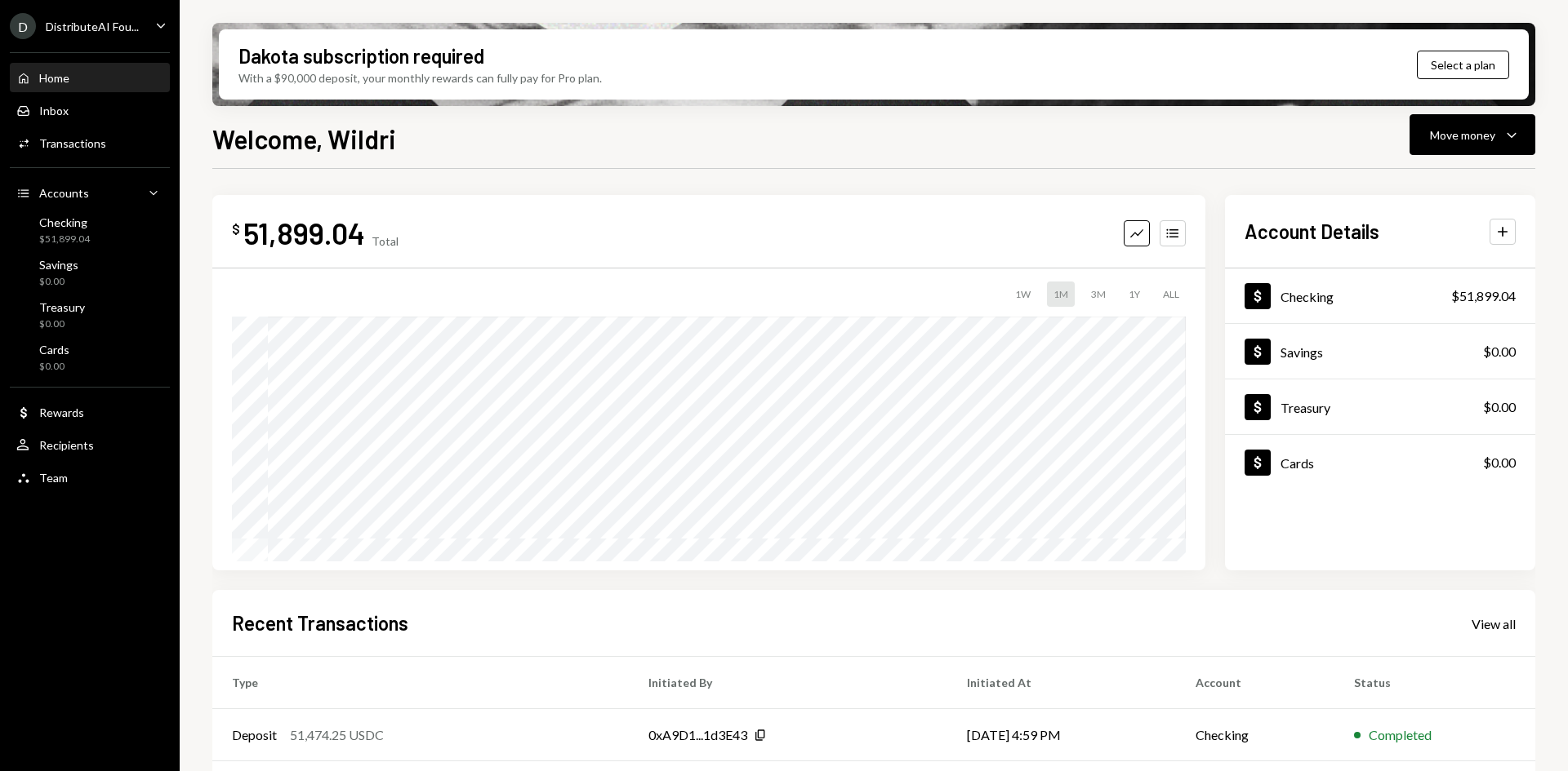
click at [159, 27] on icon "Caret Down" at bounding box center [160, 24] width 18 height 18
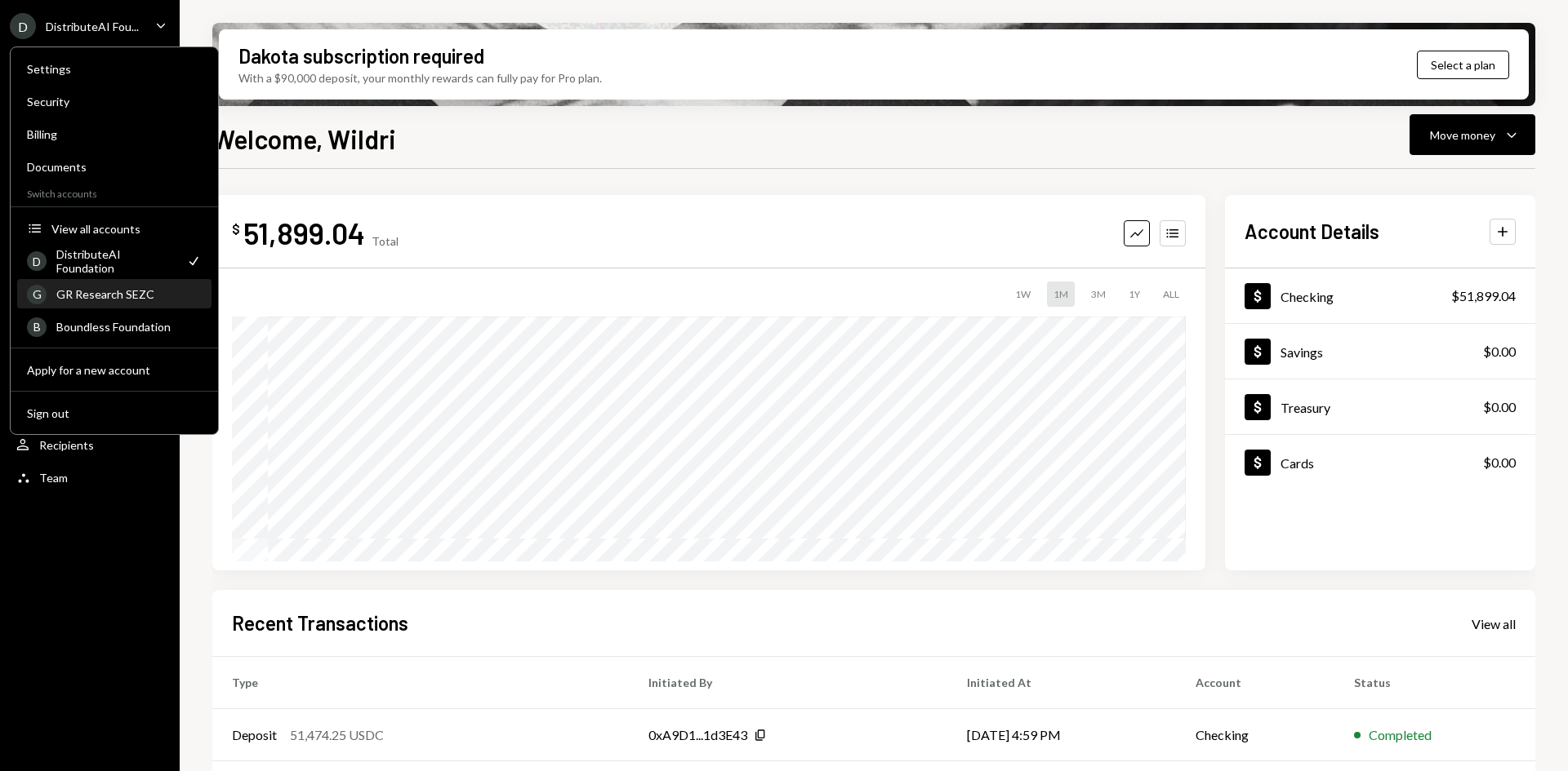
click at [116, 294] on div "GR Research SEZC" at bounding box center [128, 294] width 145 height 14
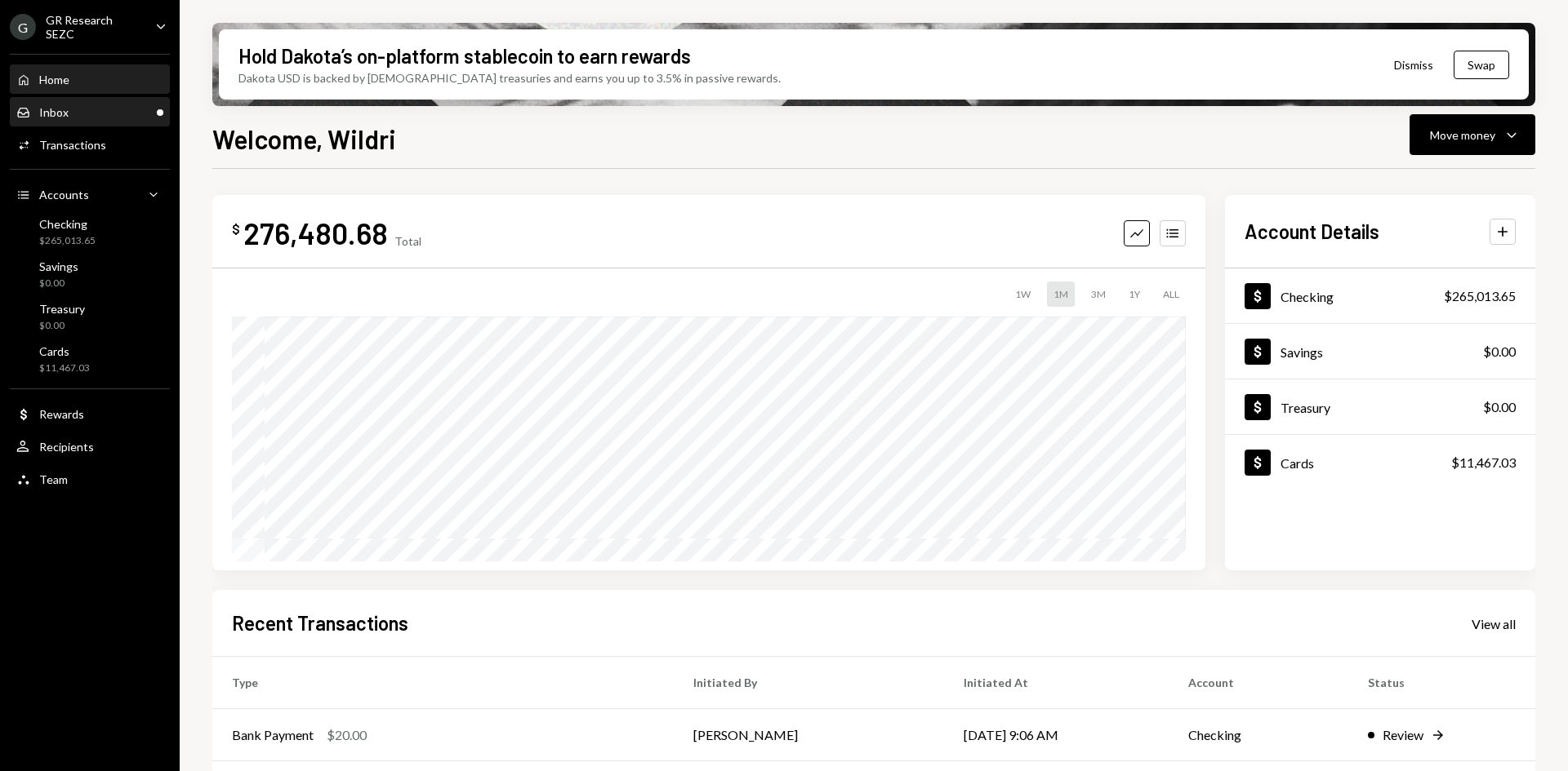
click at [89, 111] on div "Inbox Inbox" at bounding box center [89, 112] width 147 height 15
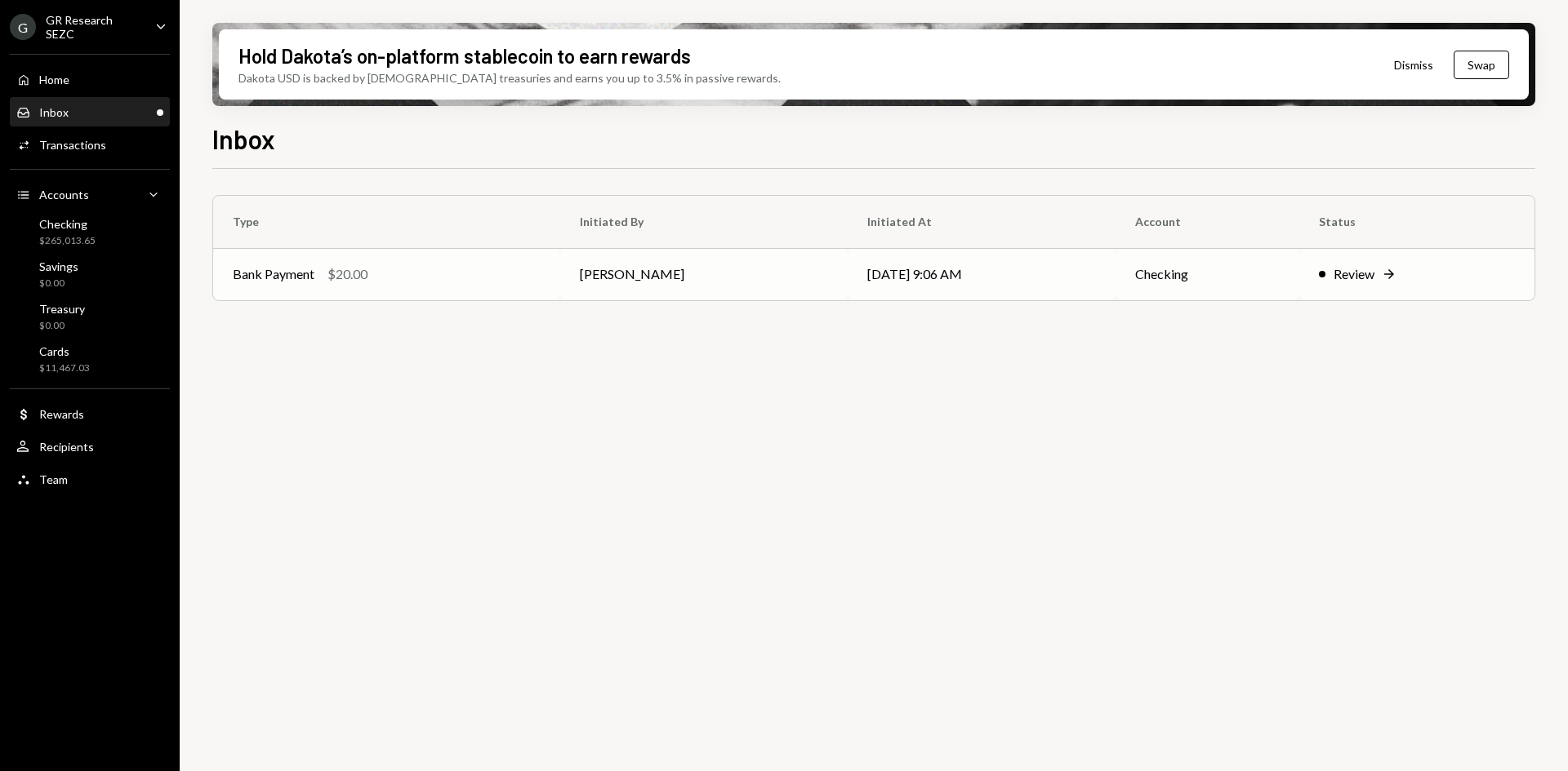
click at [736, 290] on td "[PERSON_NAME]" at bounding box center [704, 274] width 288 height 52
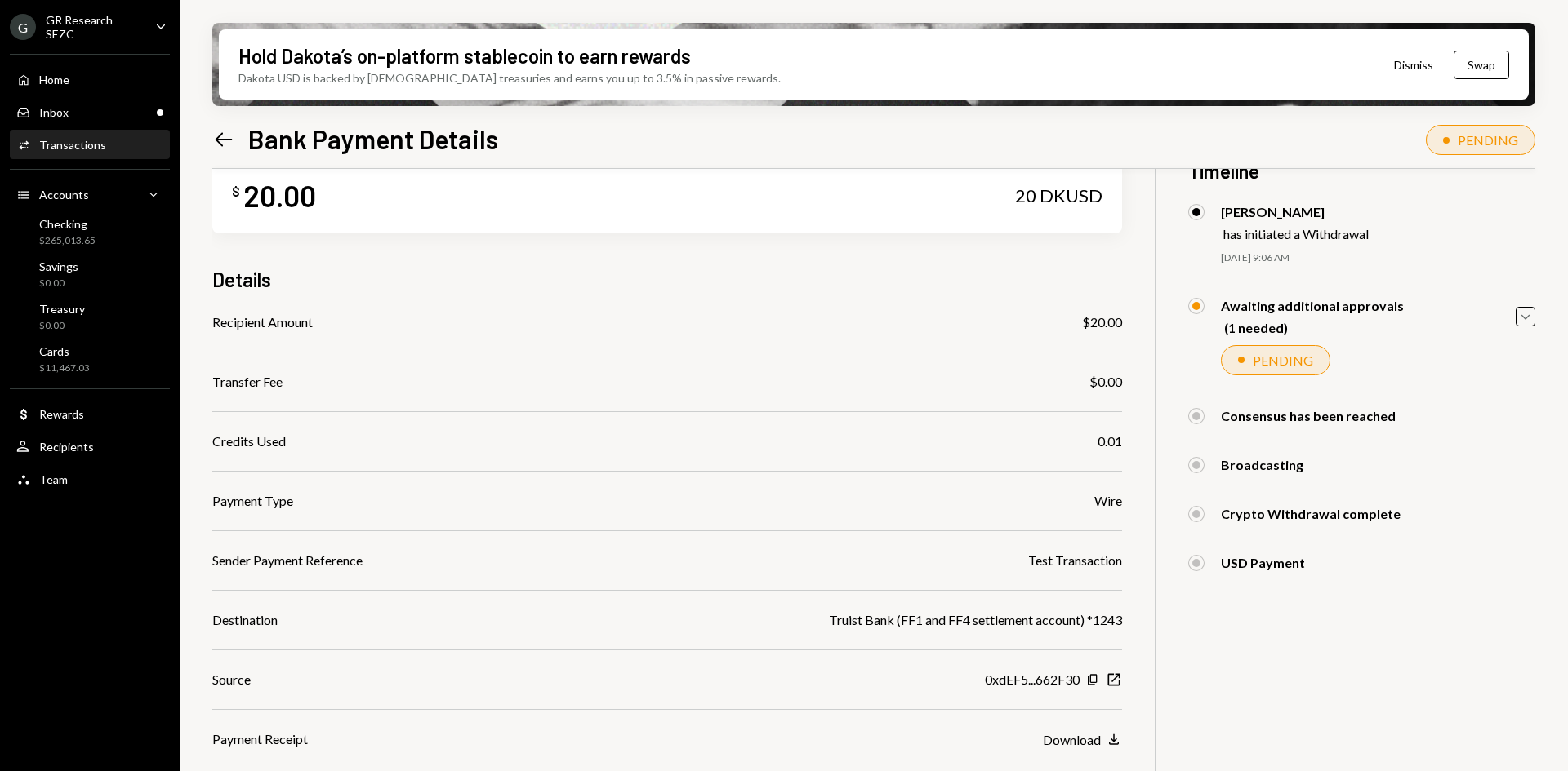
scroll to position [82, 0]
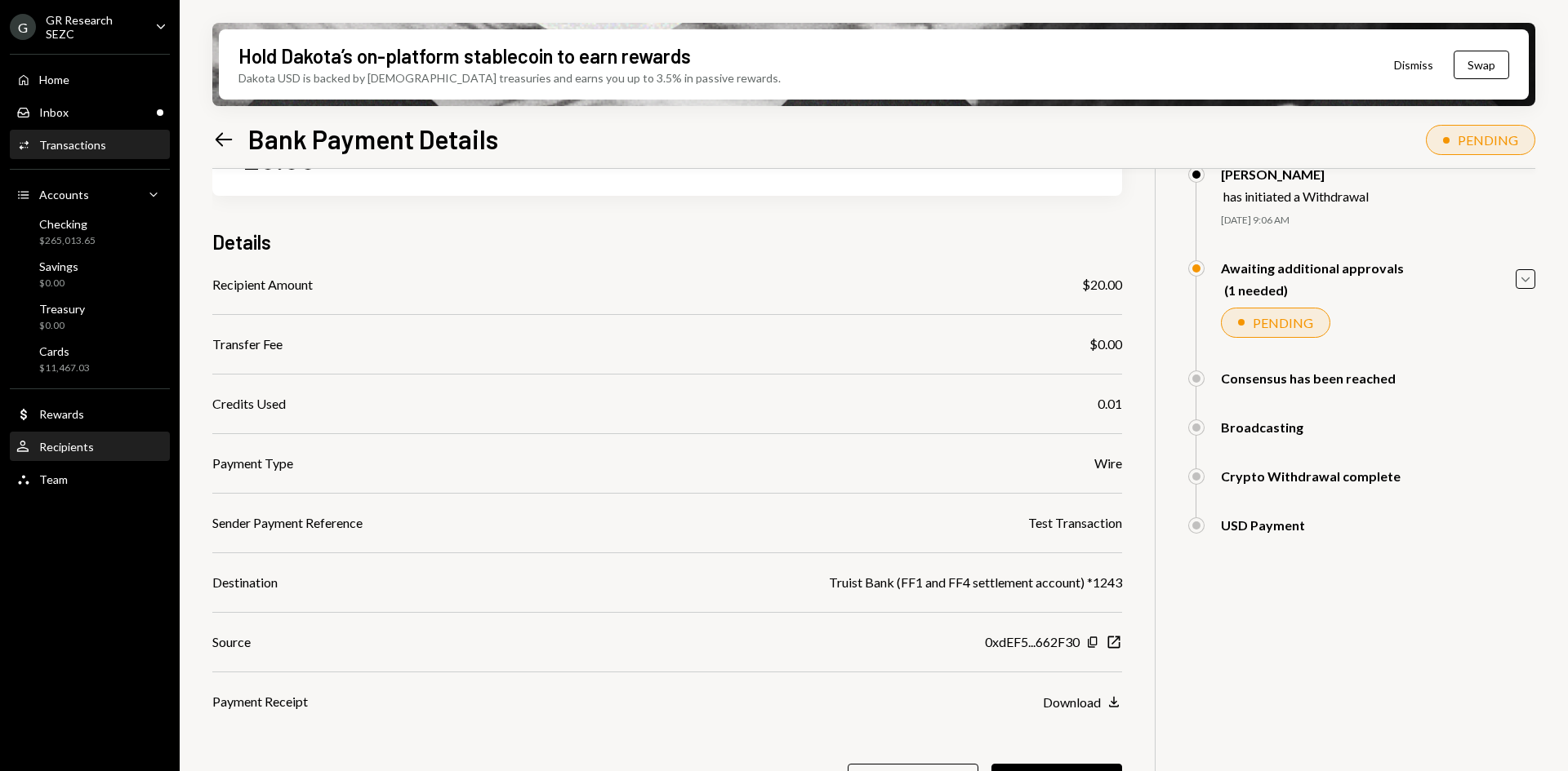
click at [67, 444] on div "Recipients" at bounding box center [67, 447] width 54 height 14
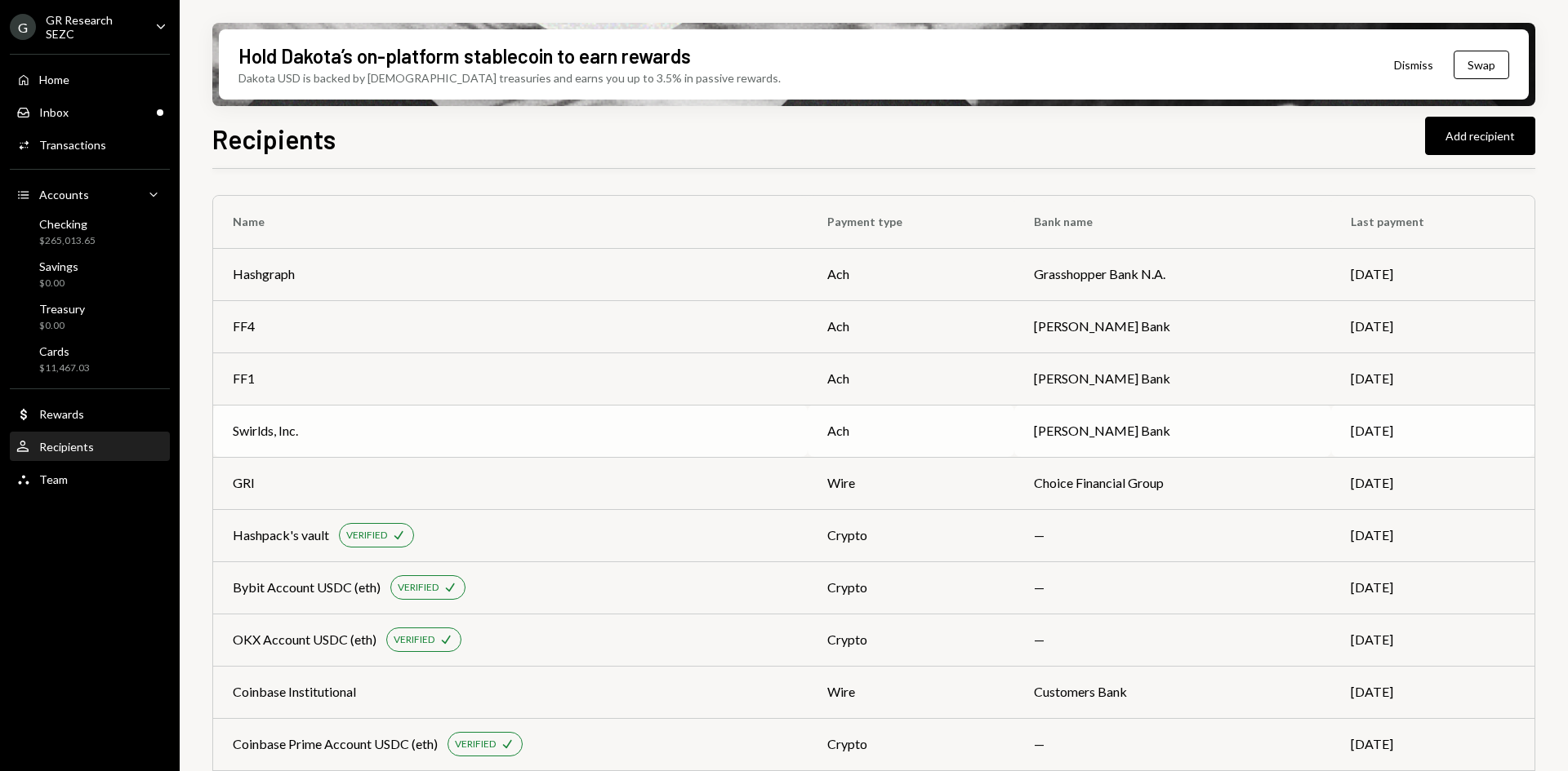
scroll to position [171, 0]
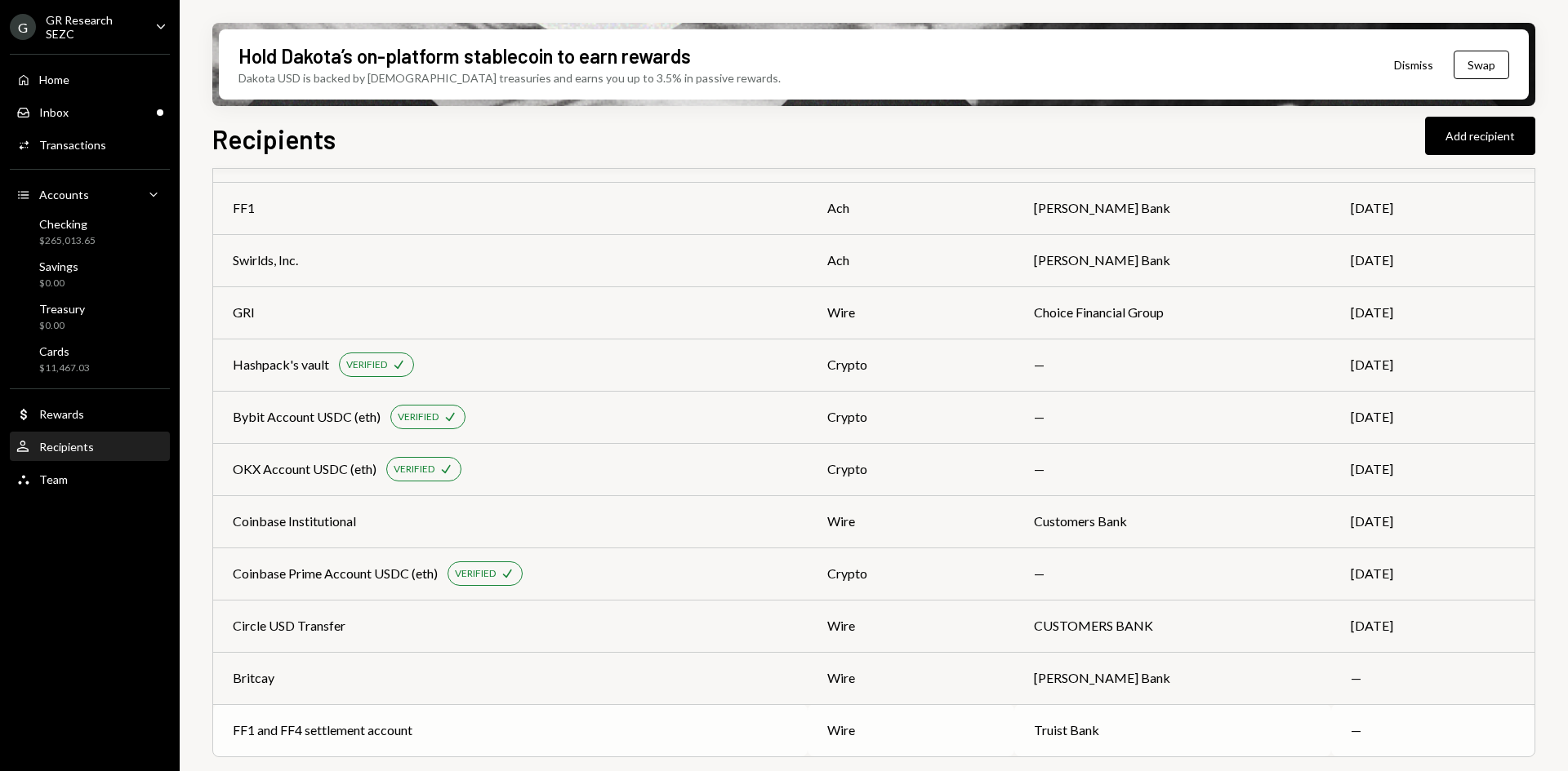
click at [333, 735] on div "FF1 and FF4 settlement account" at bounding box center [322, 730] width 180 height 20
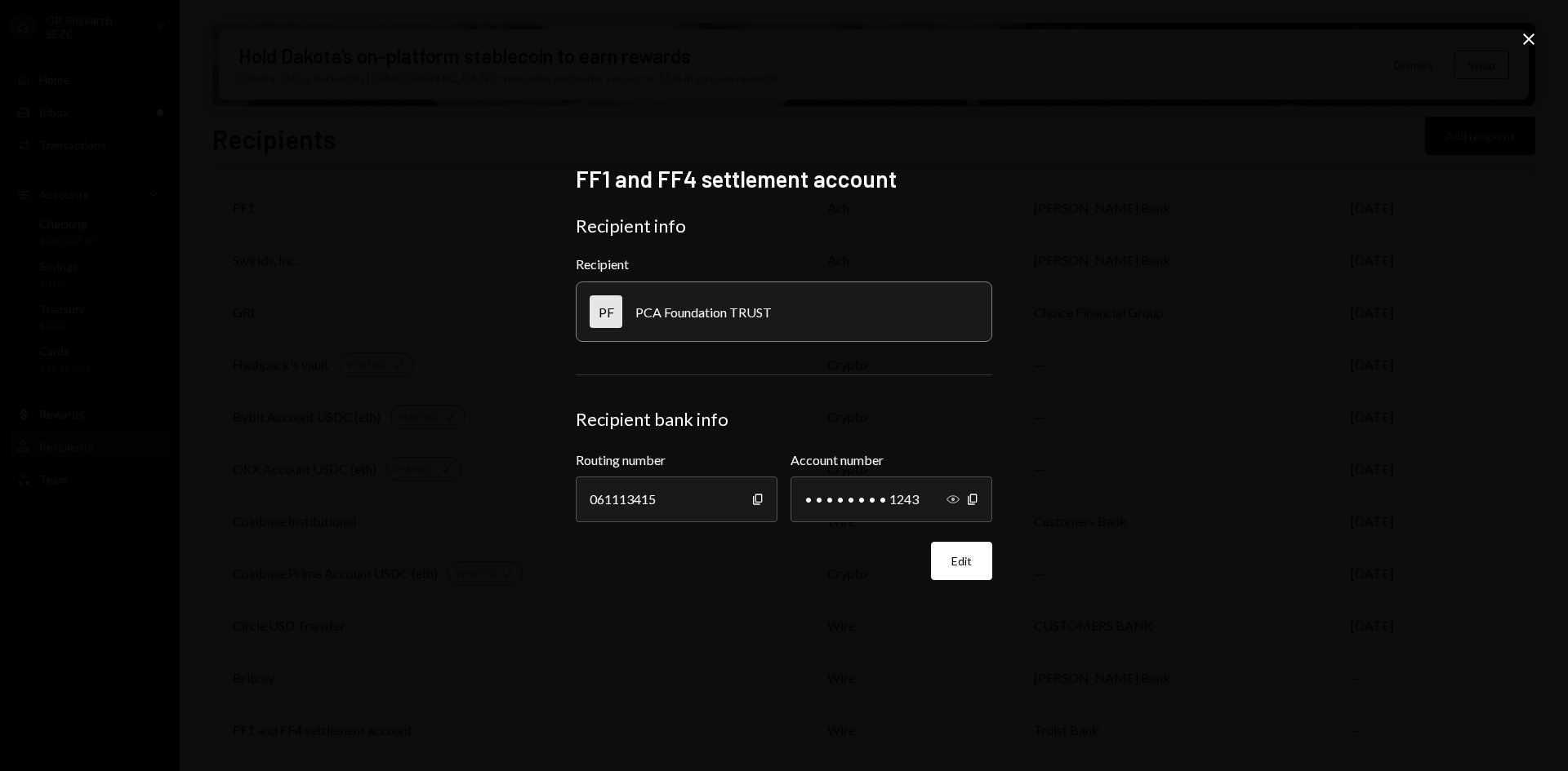
click at [955, 497] on icon "Show" at bounding box center [953, 499] width 13 height 13
click at [848, 499] on div "1110018621243" at bounding box center [890, 499] width 202 height 46
click at [1380, 142] on div "FF1 and FF4 settlement account Recipient info Recipient PF PCA Foundation TRUST…" at bounding box center [784, 385] width 1568 height 771
click at [1526, 33] on icon "Close" at bounding box center [1528, 38] width 20 height 20
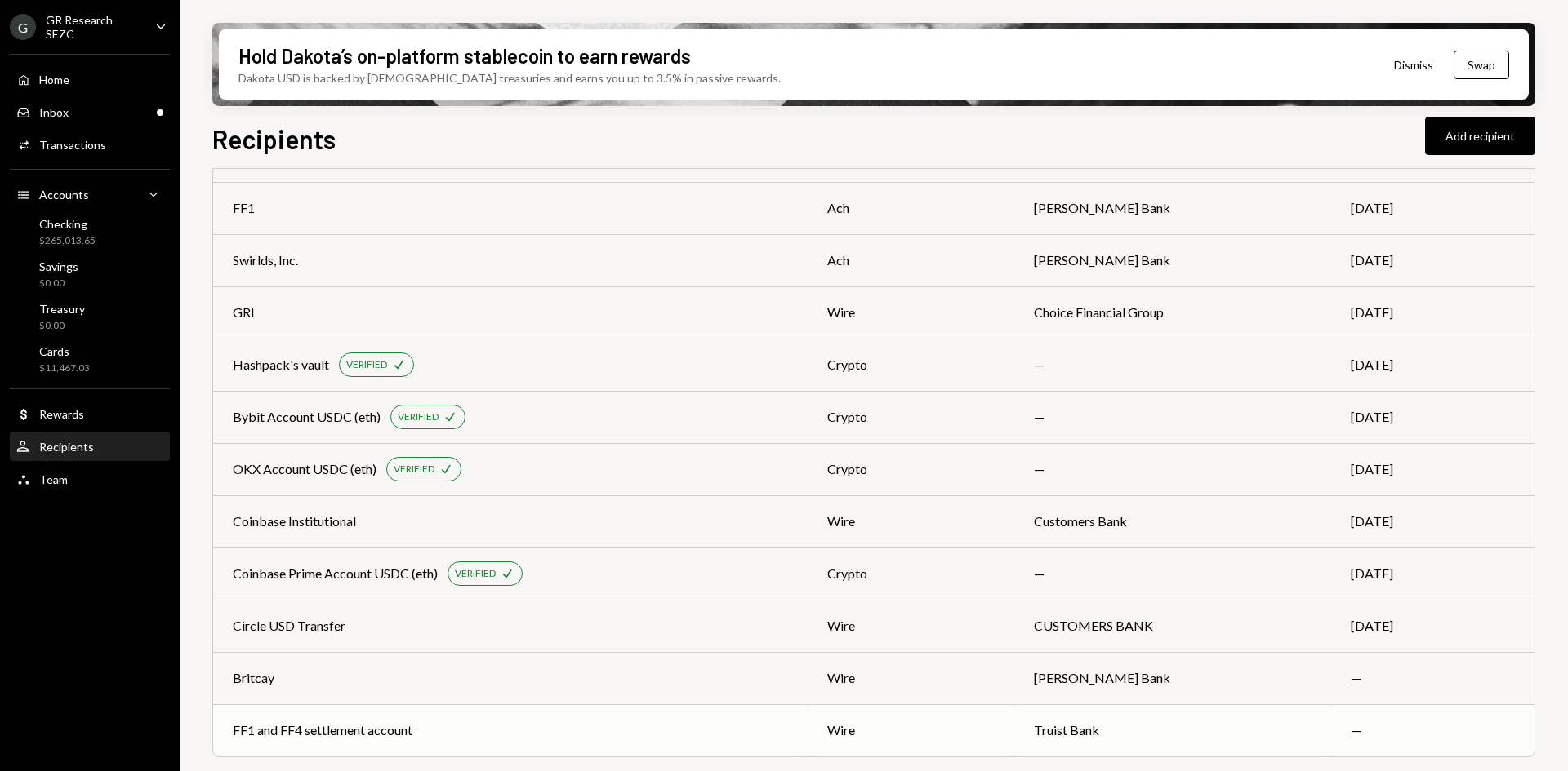
click at [1010, 719] on td "wire" at bounding box center [911, 731] width 206 height 52
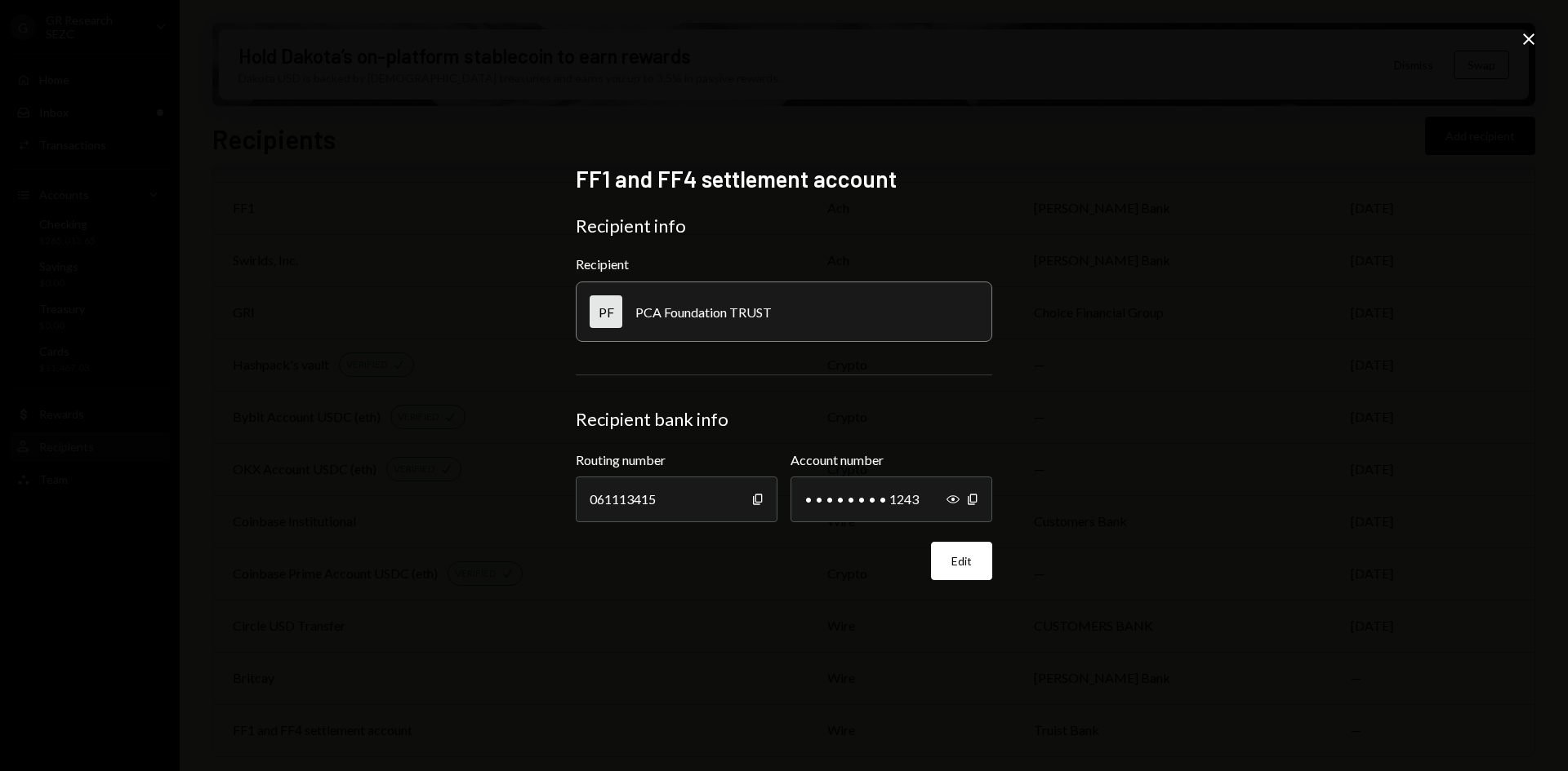
click at [1530, 35] on icon "Close" at bounding box center [1528, 38] width 20 height 20
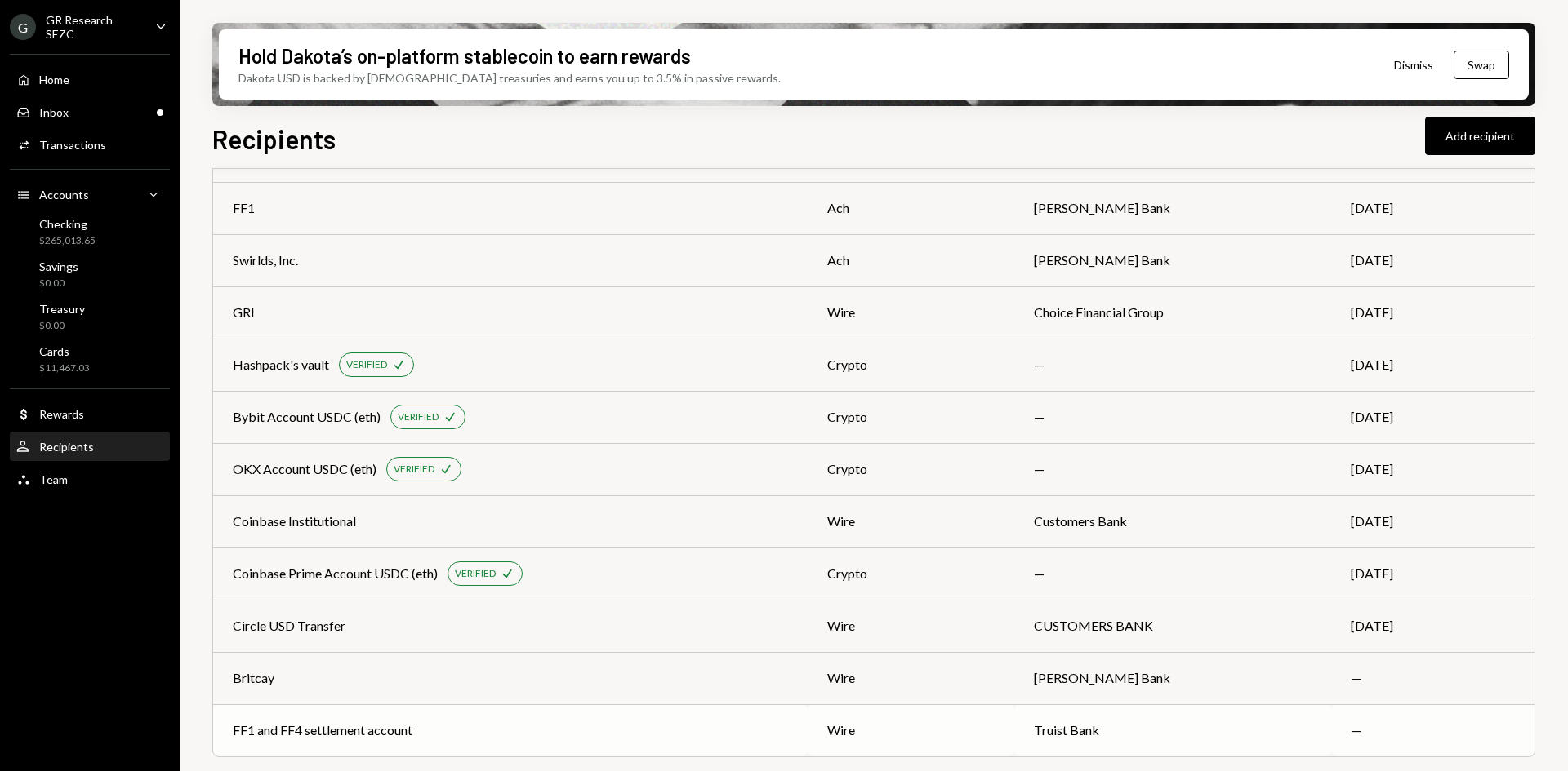
click at [591, 725] on div "FF1 and FF4 settlement account" at bounding box center [510, 730] width 555 height 20
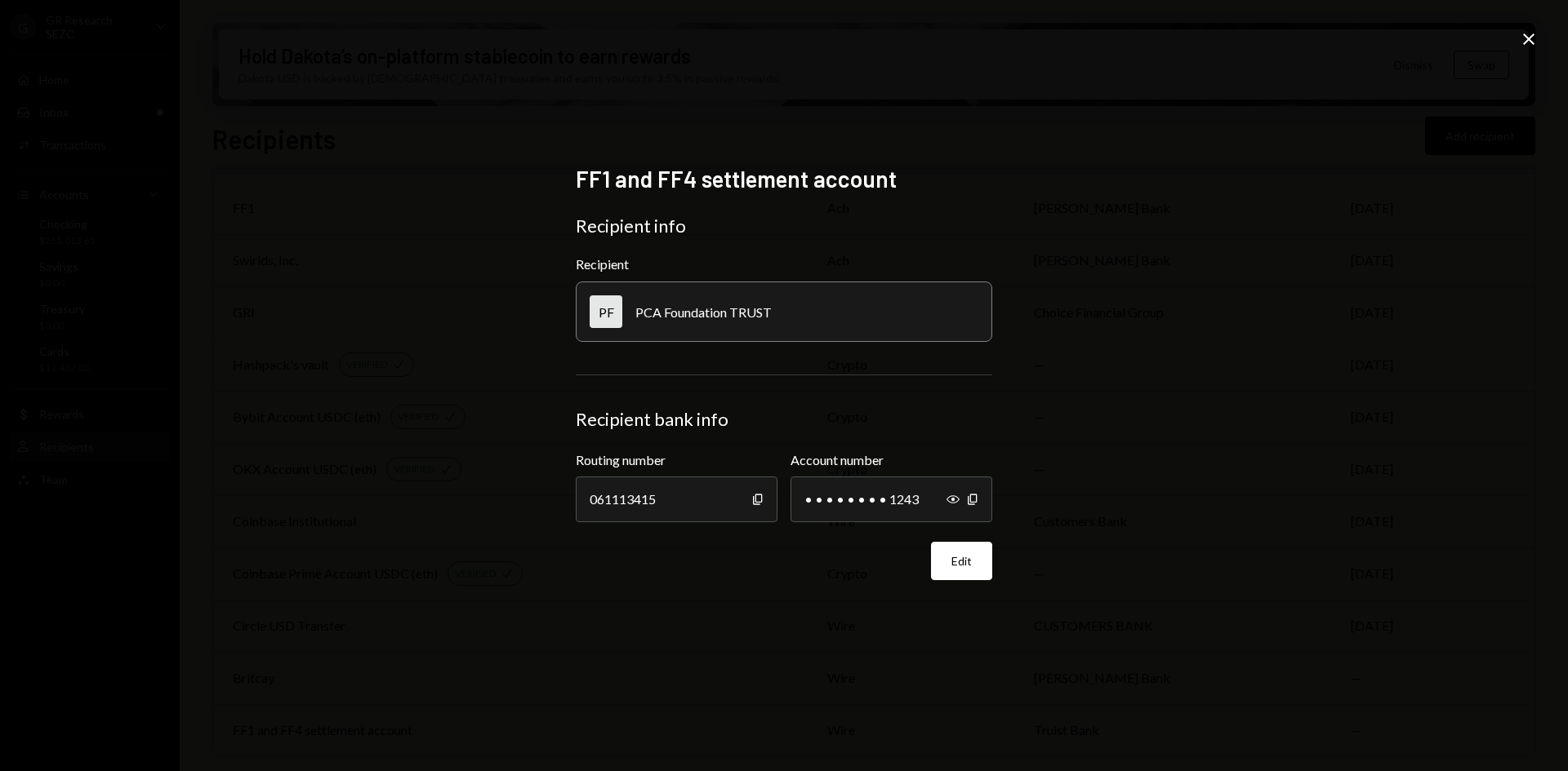
click at [1534, 39] on icon "Close" at bounding box center [1528, 38] width 20 height 20
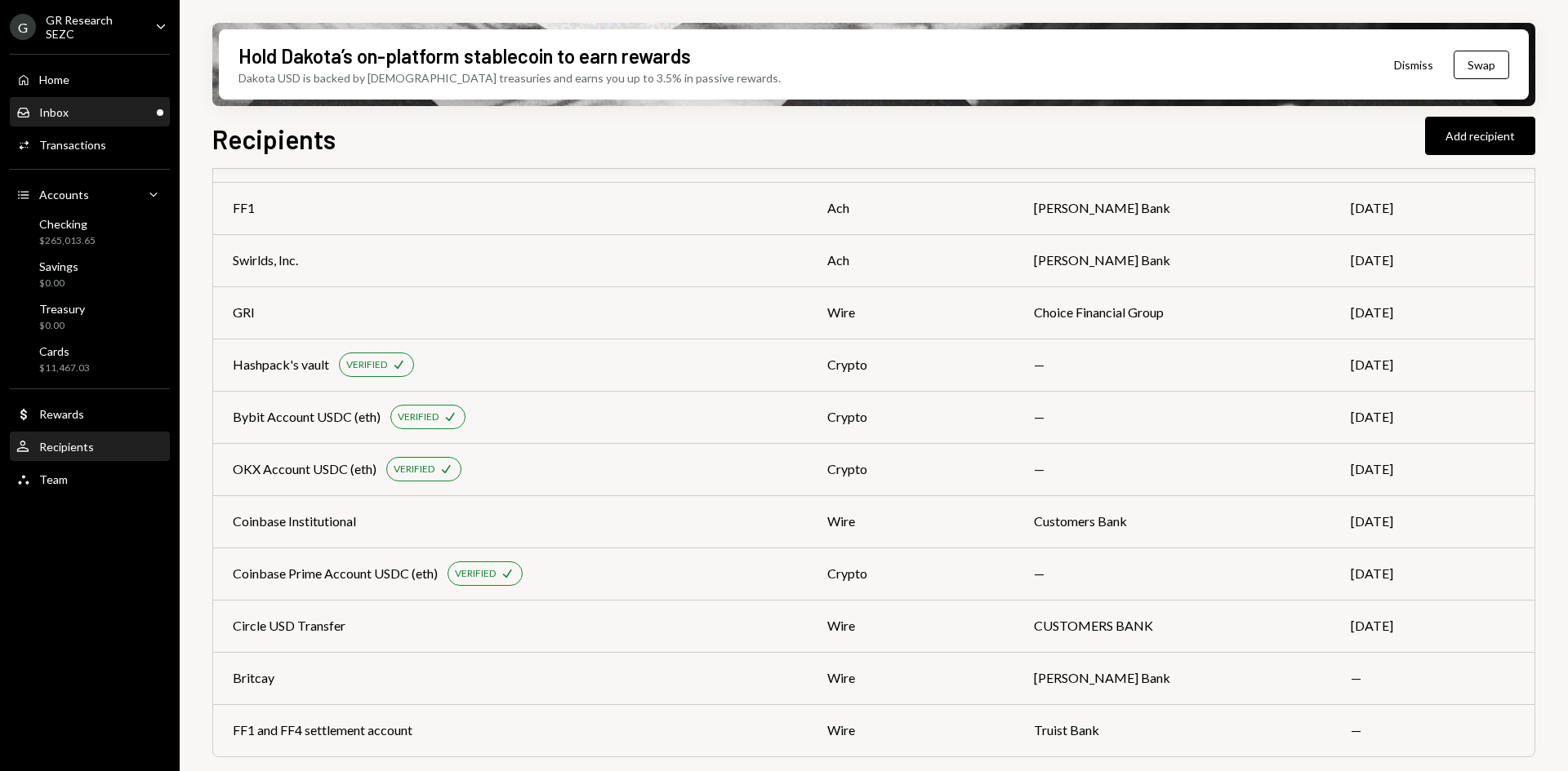
click at [117, 109] on div "Inbox Inbox" at bounding box center [89, 112] width 147 height 15
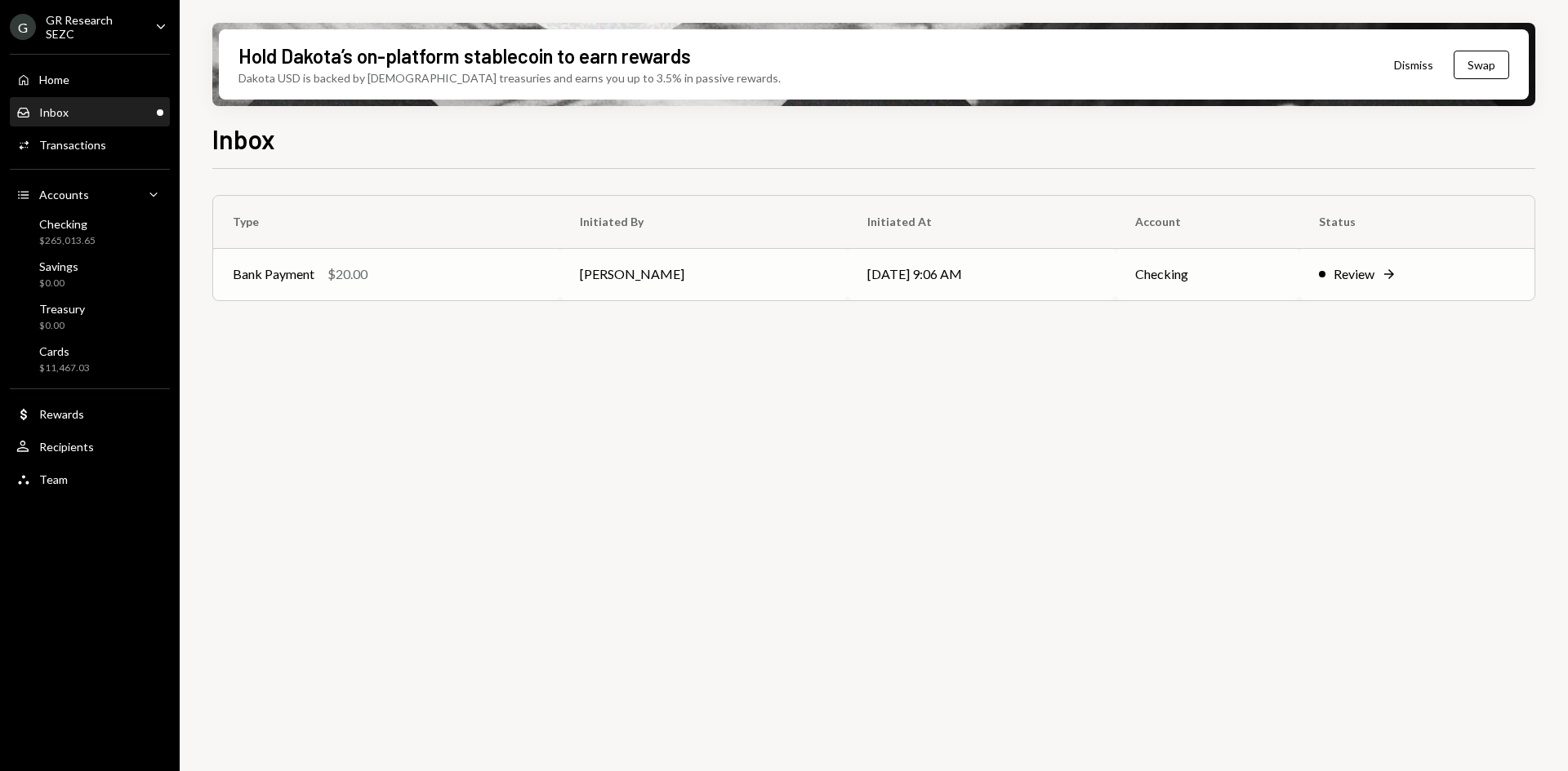
click at [684, 276] on td "[PERSON_NAME]" at bounding box center [704, 274] width 288 height 52
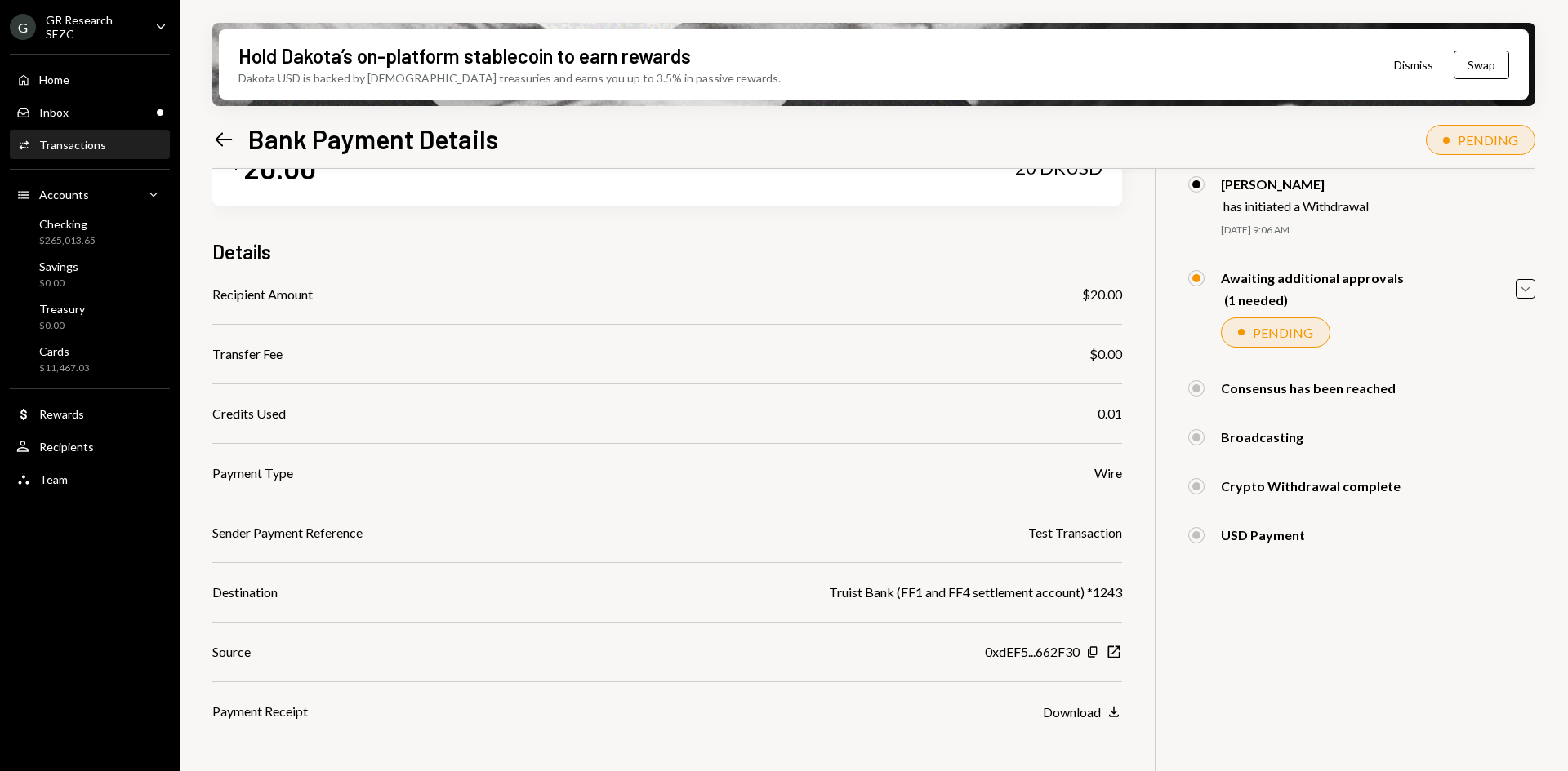
scroll to position [130, 0]
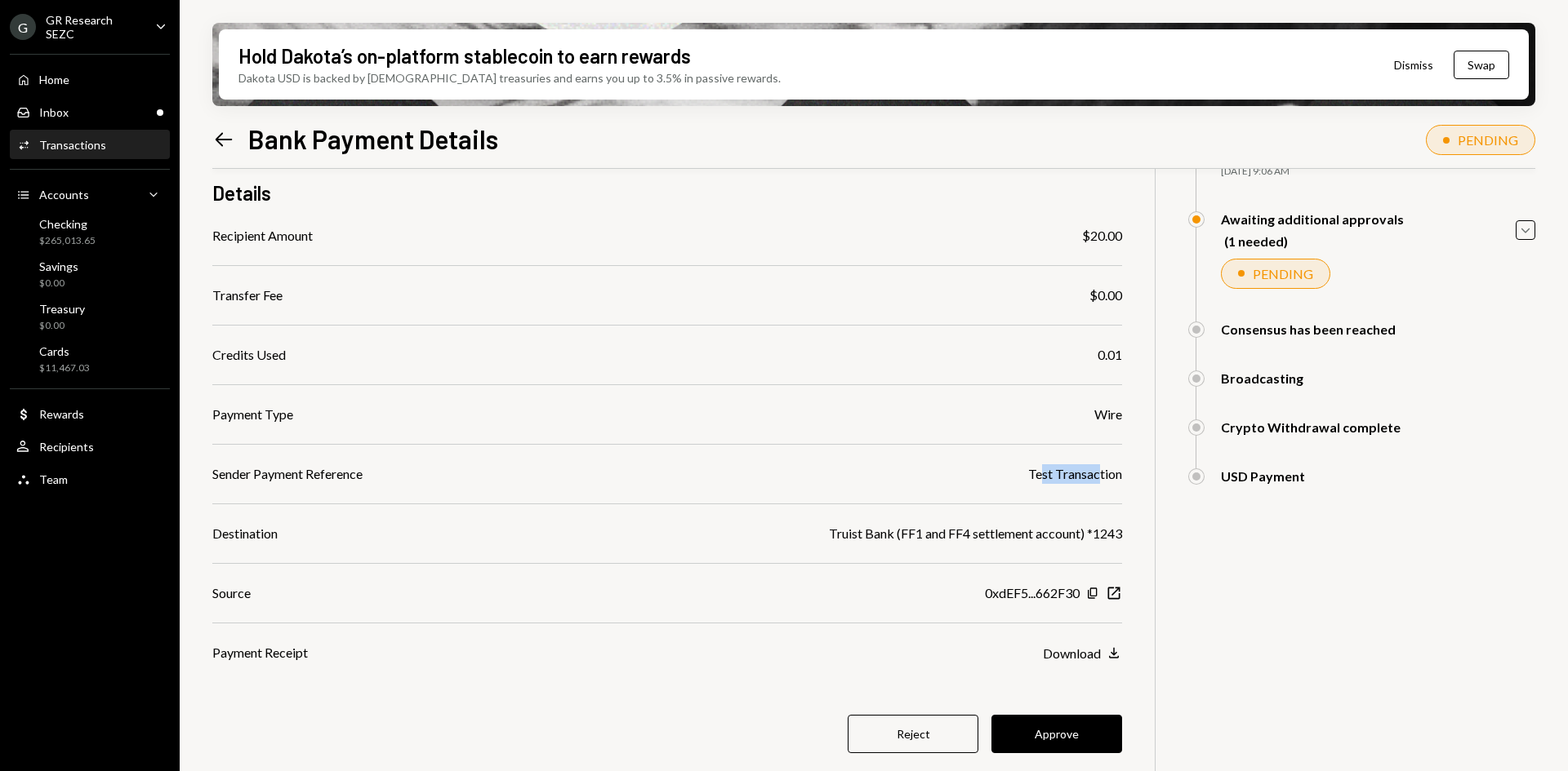
drag, startPoint x: 1040, startPoint y: 472, endPoint x: 1098, endPoint y: 466, distance: 58.3
click at [1098, 466] on div "Test Transaction" at bounding box center [1075, 474] width 94 height 20
drag, startPoint x: 894, startPoint y: 529, endPoint x: 958, endPoint y: 533, distance: 64.1
click at [958, 533] on div "Truist Bank (FF1 and FF4 settlement account) *1243" at bounding box center [975, 533] width 293 height 20
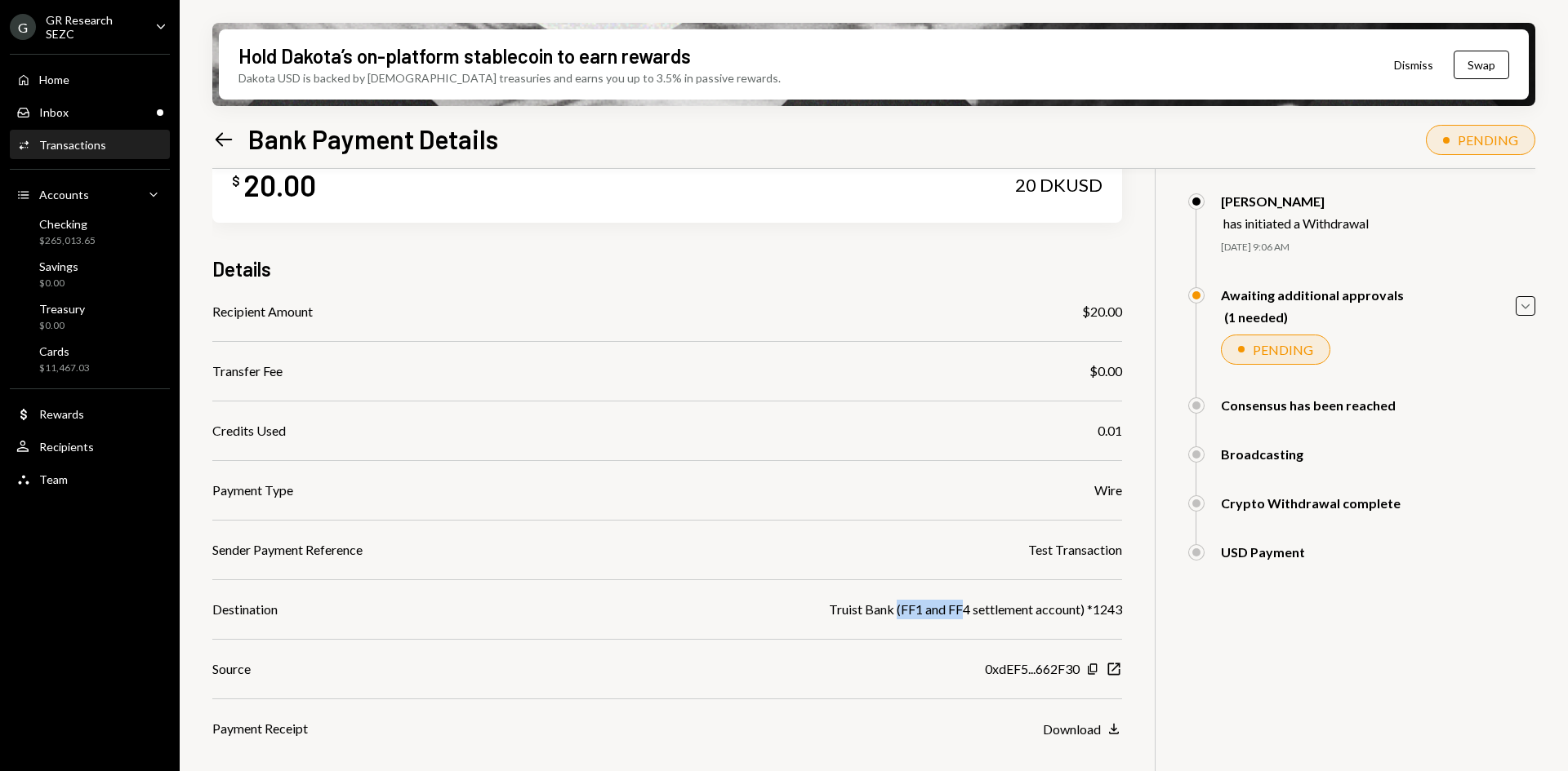
scroll to position [0, 0]
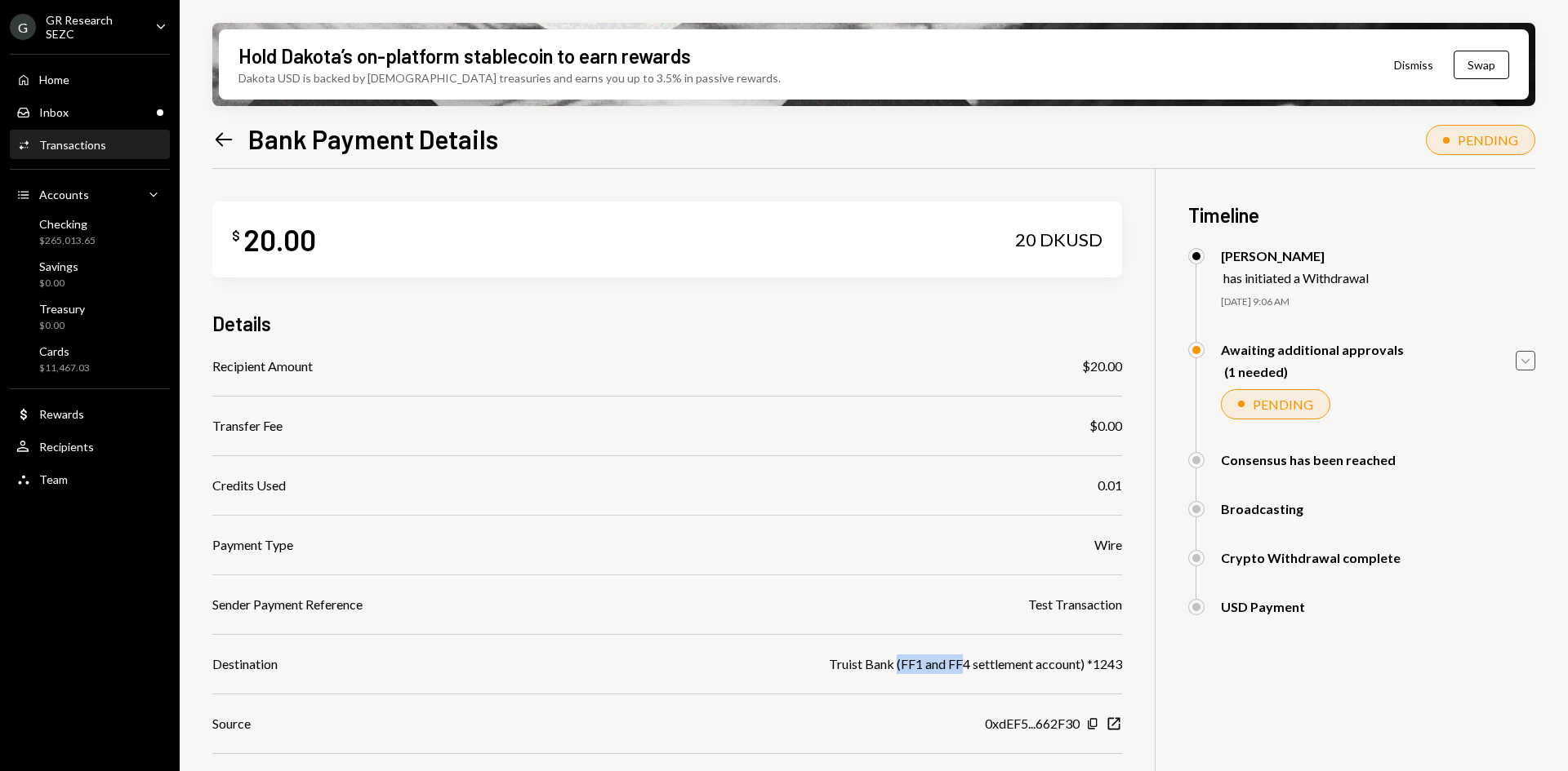
click at [1530, 368] on icon "Caret Down" at bounding box center [1525, 360] width 18 height 18
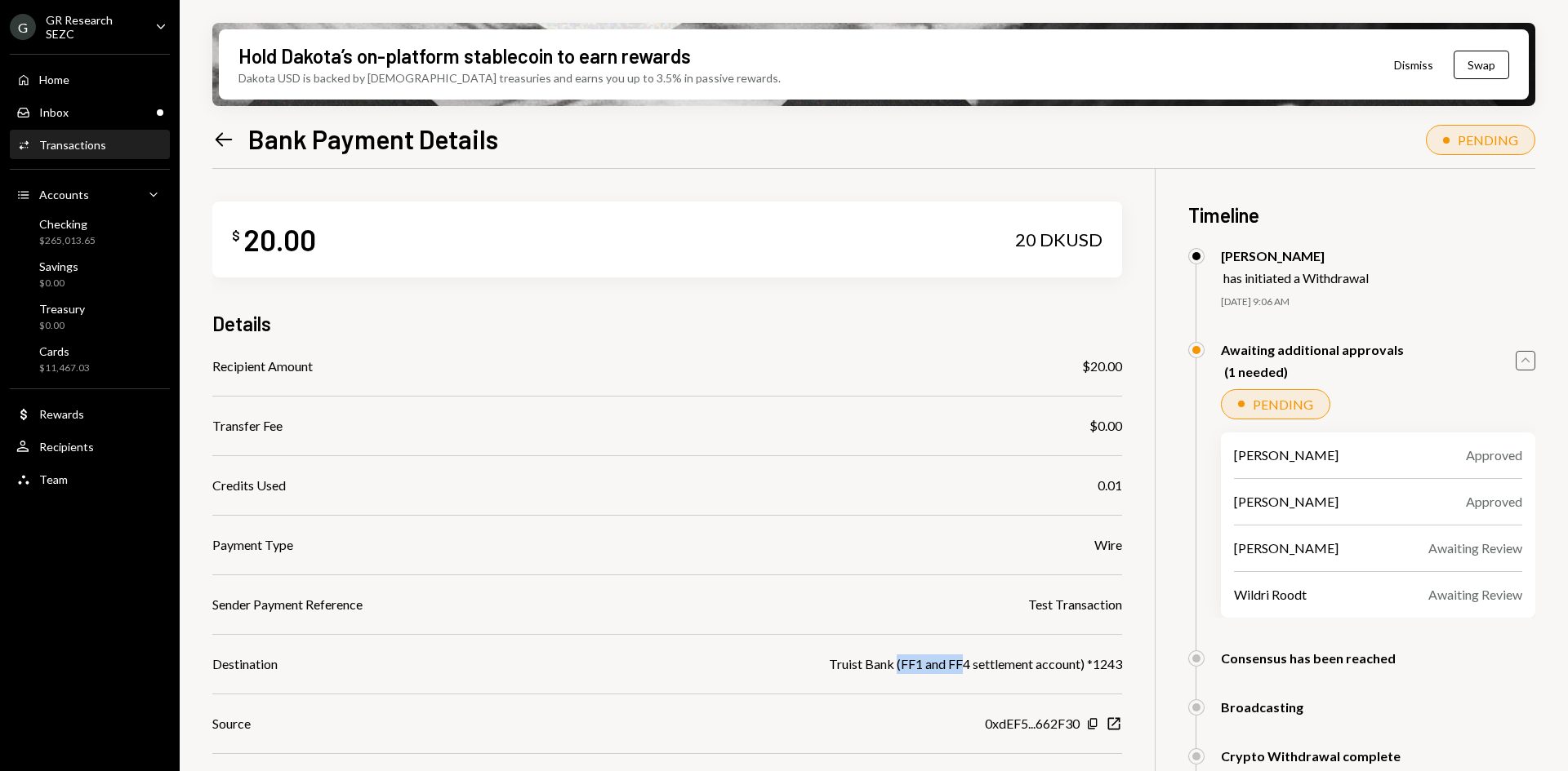
drag, startPoint x: 1530, startPoint y: 368, endPoint x: 1469, endPoint y: 374, distance: 61.3
click at [1530, 368] on icon "Caret Up" at bounding box center [1525, 360] width 18 height 18
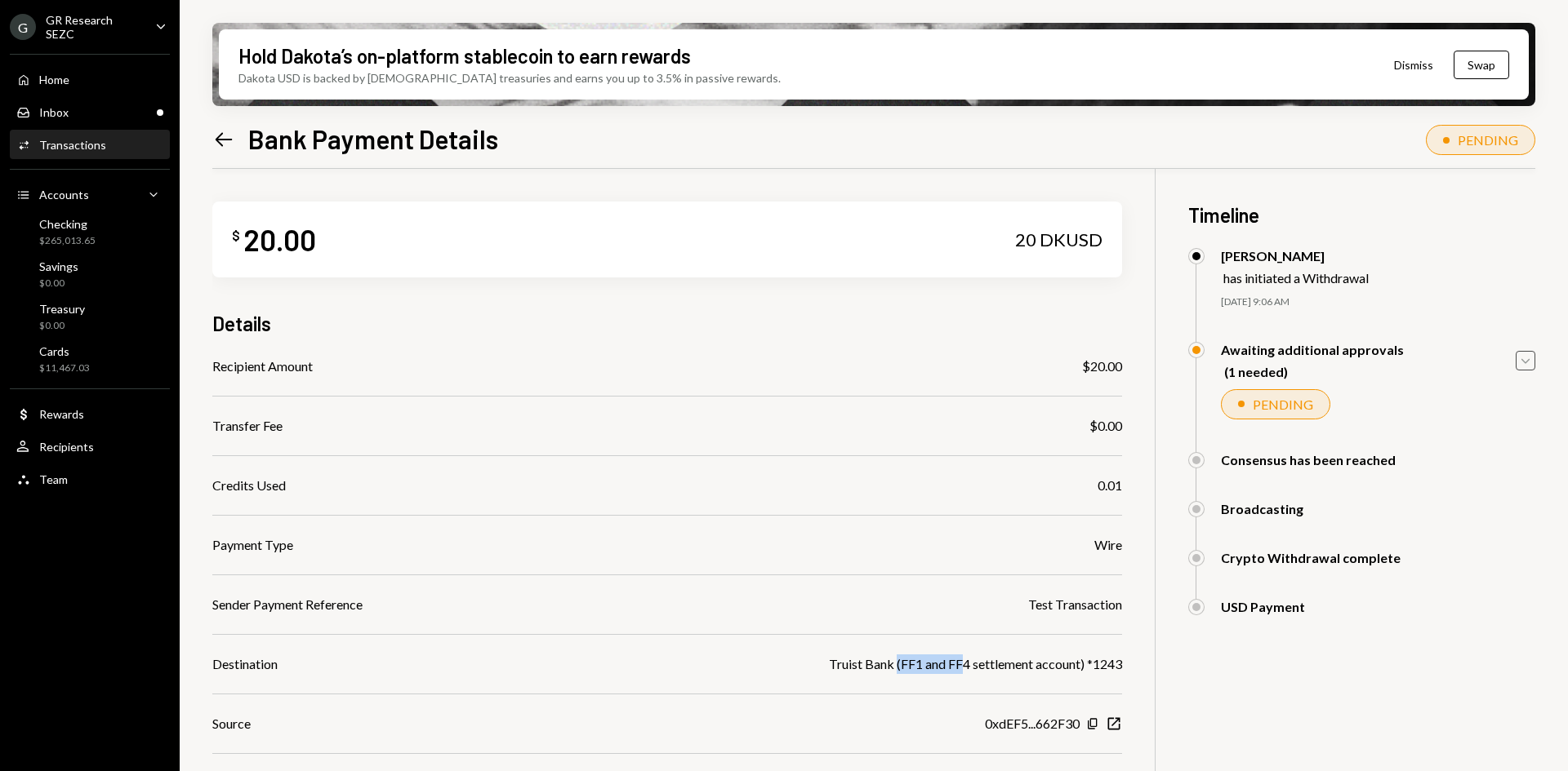
scroll to position [130, 0]
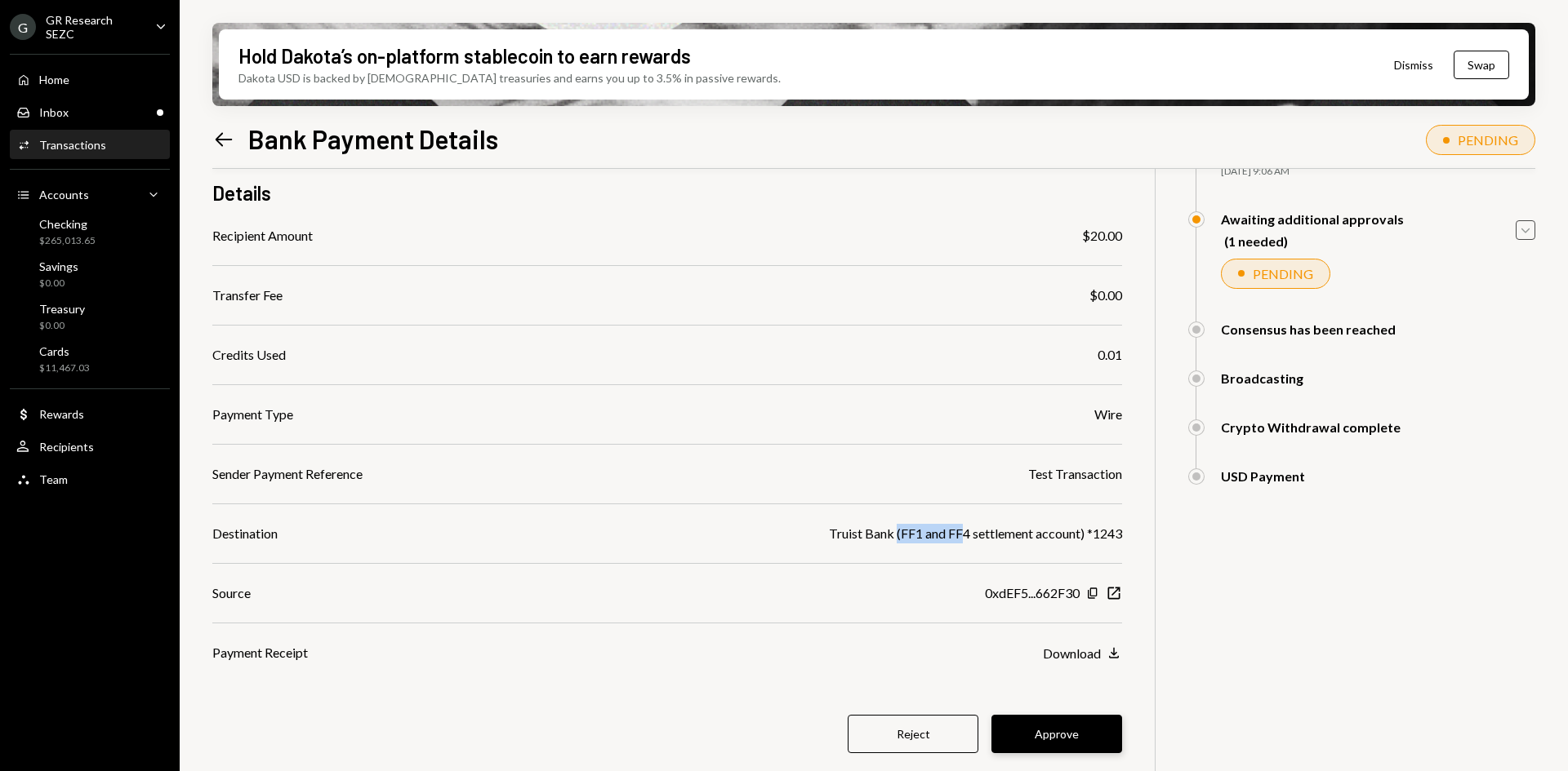
click at [1050, 725] on button "Approve" at bounding box center [1056, 734] width 130 height 38
